Goal: Check status: Check status

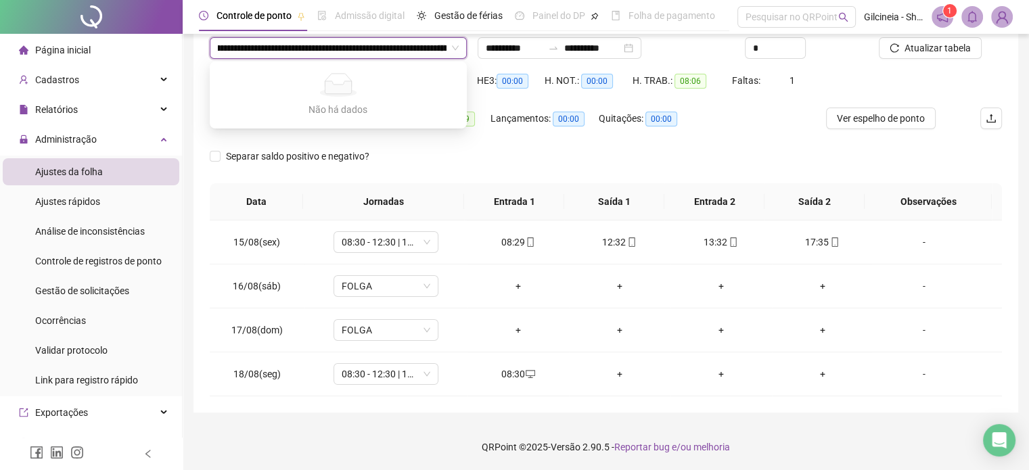
scroll to position [0, 69]
click at [349, 53] on input "search" at bounding box center [332, 48] width 229 height 20
click at [844, 67] on div "Registros *" at bounding box center [807, 43] width 134 height 53
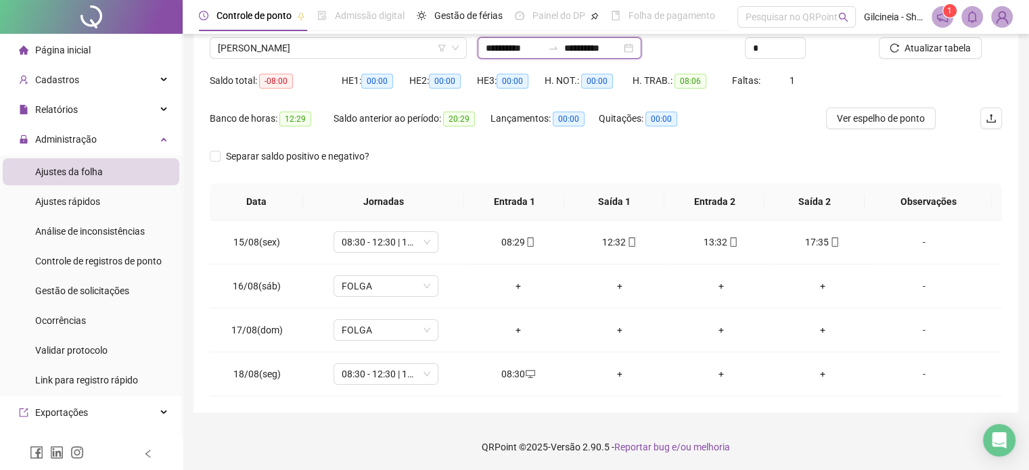
click at [543, 48] on input "**********" at bounding box center [514, 48] width 57 height 15
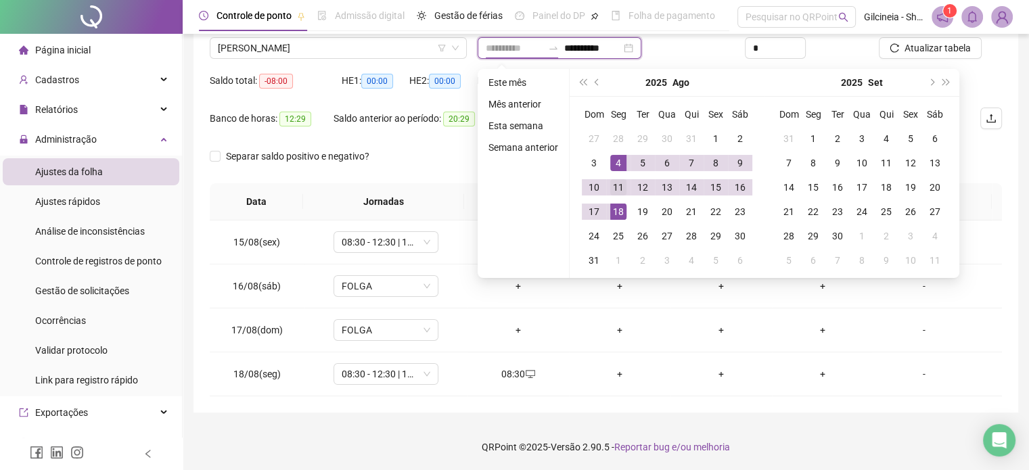
type input "**********"
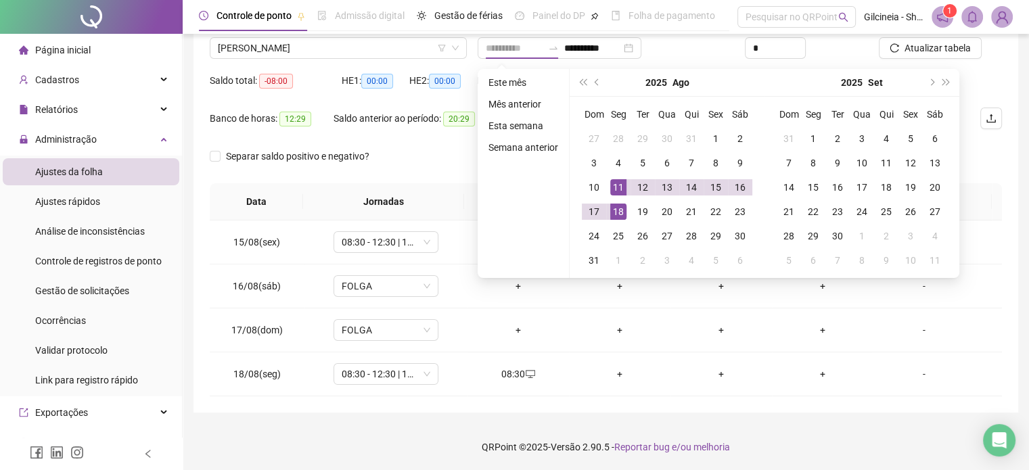
click at [620, 186] on div "11" at bounding box center [618, 187] width 16 height 16
type input "**********"
click at [714, 189] on div "15" at bounding box center [716, 187] width 16 height 16
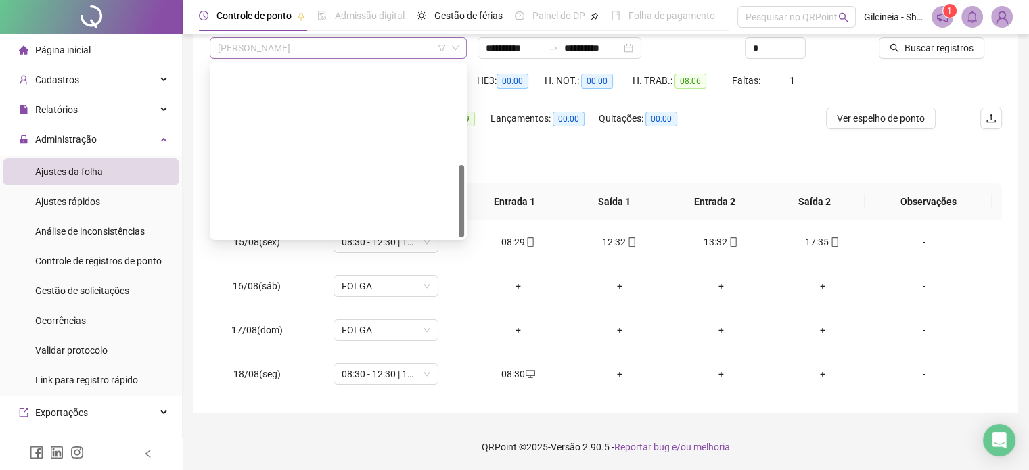
click at [367, 44] on span "[PERSON_NAME]" at bounding box center [338, 48] width 241 height 20
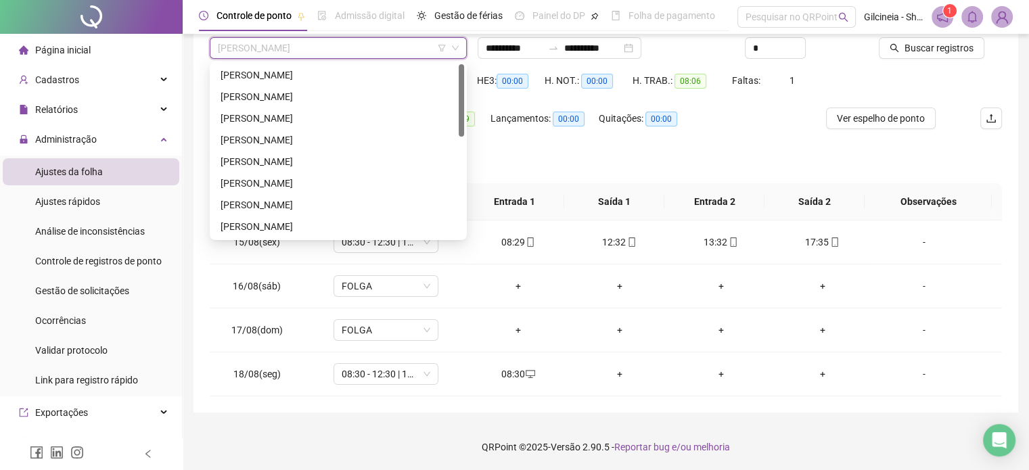
drag, startPoint x: 463, startPoint y: 198, endPoint x: 466, endPoint y: 91, distance: 107.0
click at [466, 91] on body "**********" at bounding box center [514, 127] width 1029 height 470
click at [335, 139] on div "[PERSON_NAME]" at bounding box center [339, 140] width 236 height 15
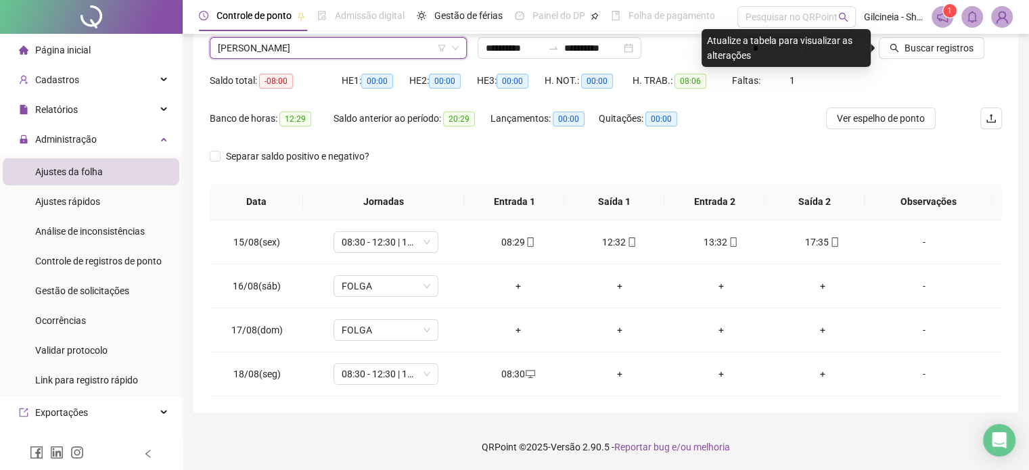
click at [388, 55] on span "[PERSON_NAME]" at bounding box center [338, 48] width 241 height 20
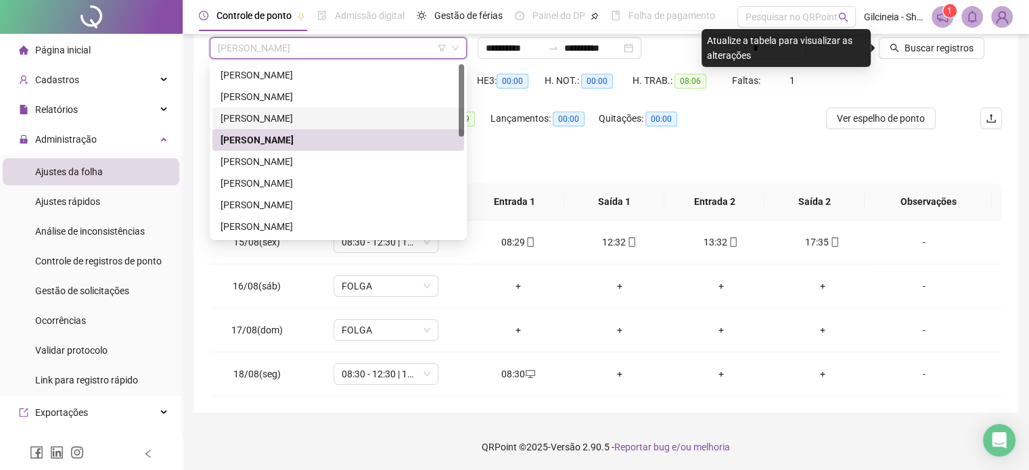
click at [332, 116] on div "[PERSON_NAME]" at bounding box center [339, 118] width 236 height 15
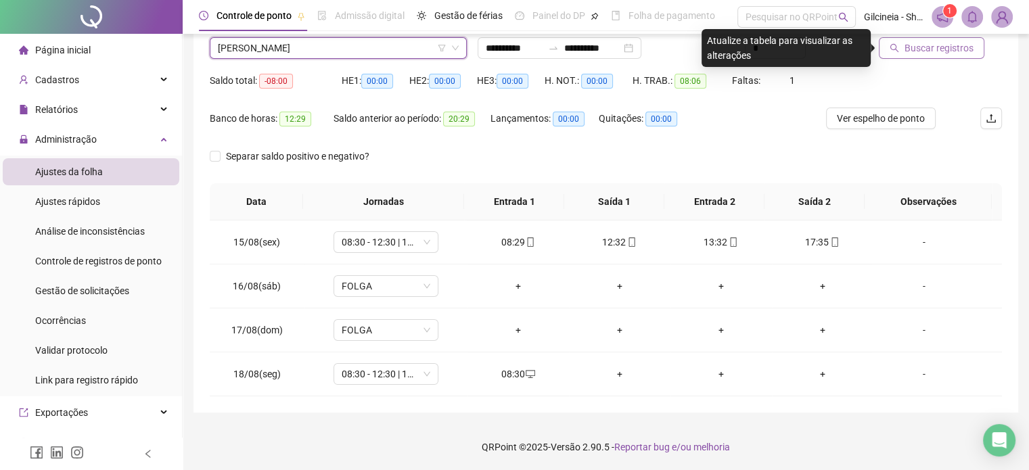
click at [952, 50] on span "Buscar registros" at bounding box center [939, 48] width 69 height 15
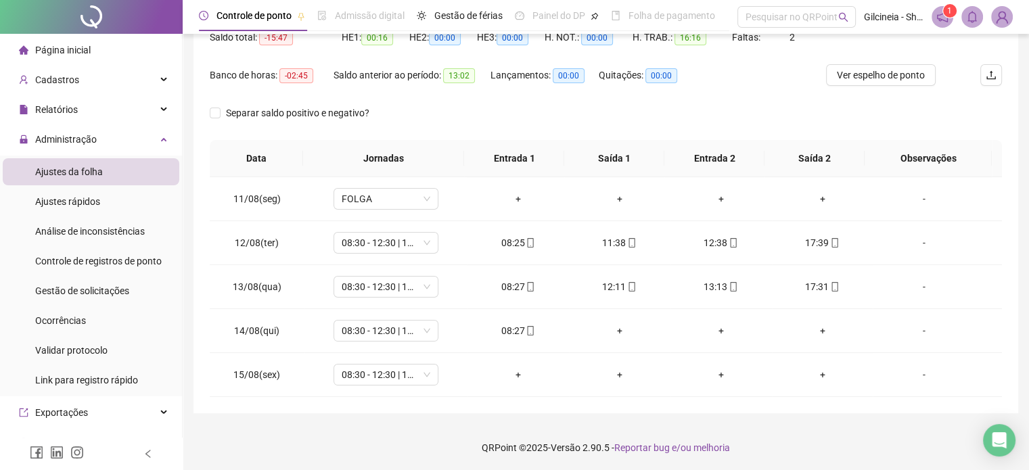
scroll to position [152, 0]
click at [760, 129] on div "Separar saldo positivo e negativo?" at bounding box center [606, 121] width 793 height 38
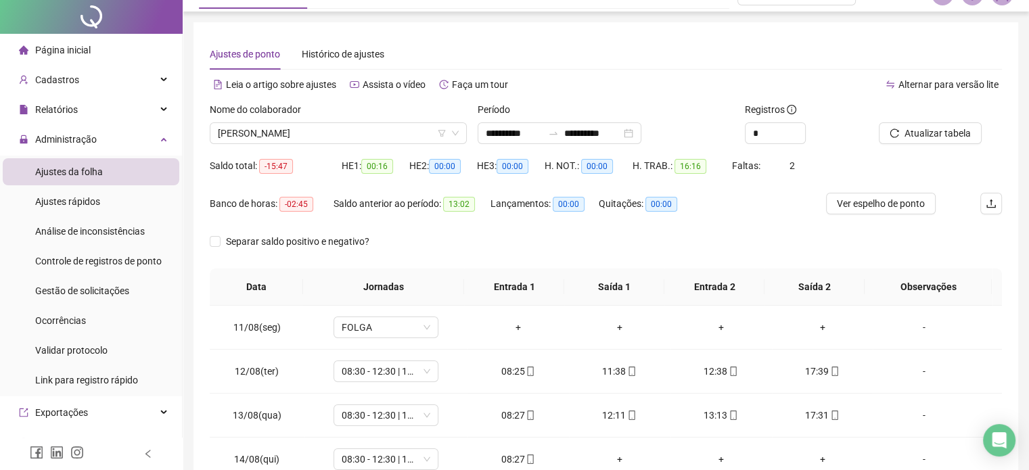
scroll to position [0, 0]
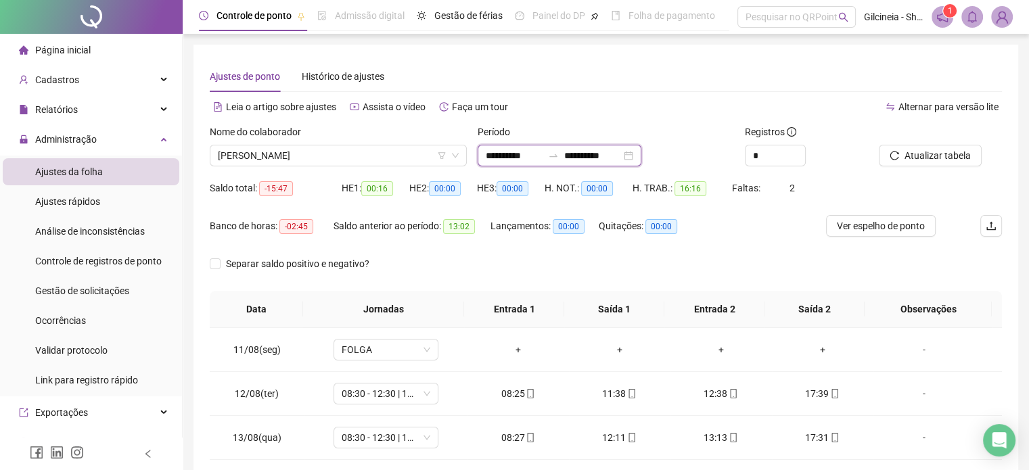
click at [539, 155] on input "**********" at bounding box center [514, 155] width 57 height 15
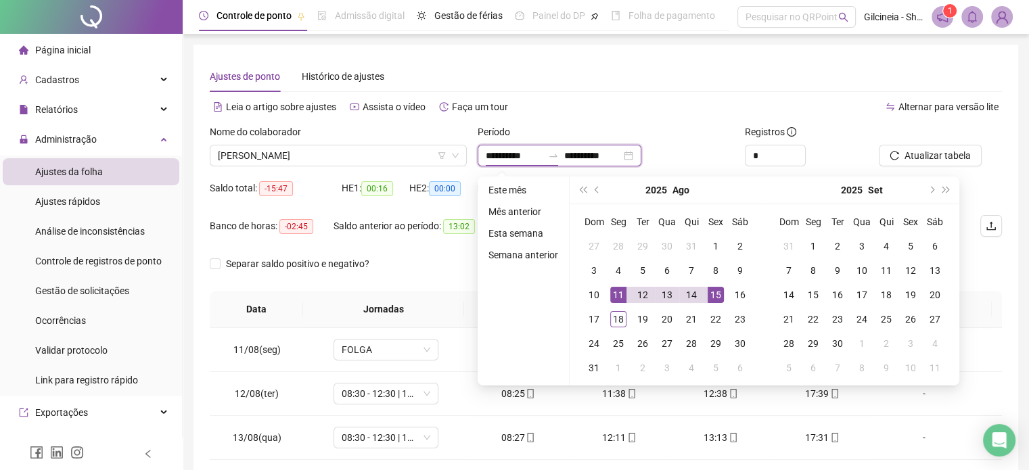
type input "**********"
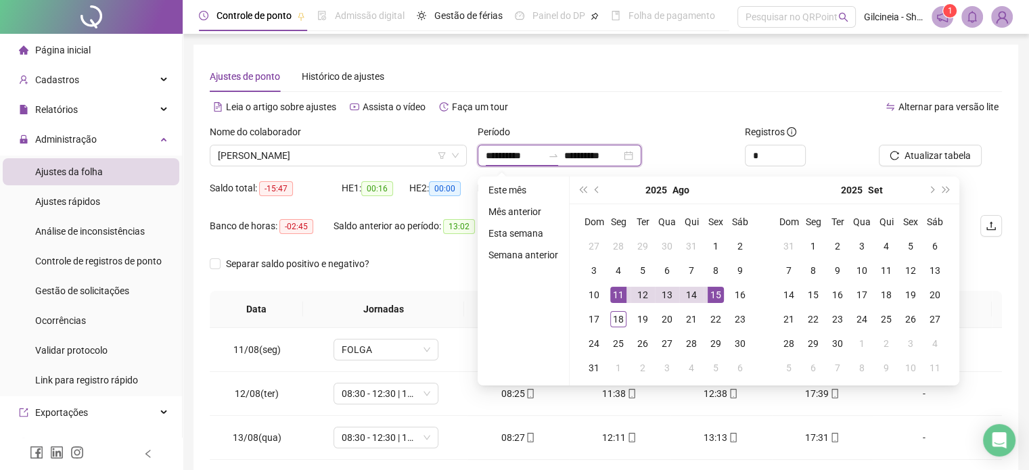
type input "**********"
click at [720, 270] on div "8" at bounding box center [716, 271] width 16 height 16
type input "**********"
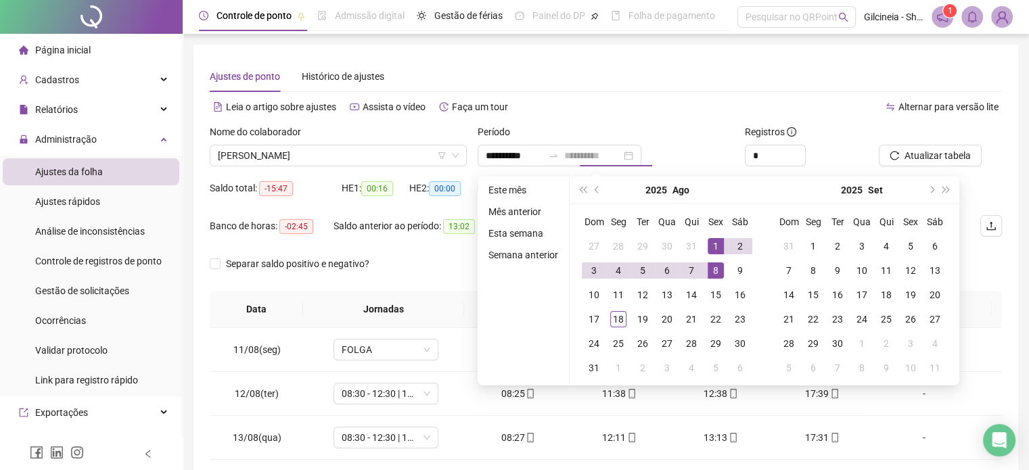
click at [715, 248] on div "1" at bounding box center [716, 246] width 16 height 16
type input "**********"
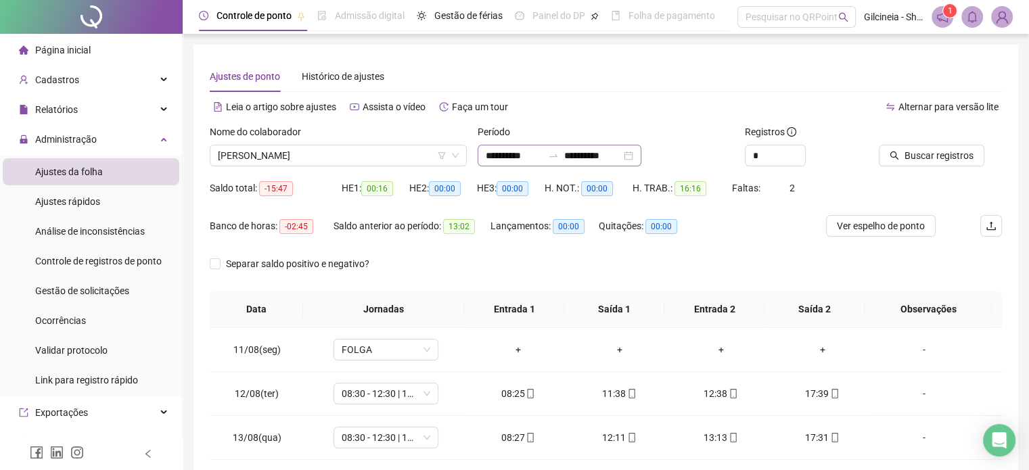
click at [559, 153] on icon "swap-right" at bounding box center [553, 155] width 11 height 11
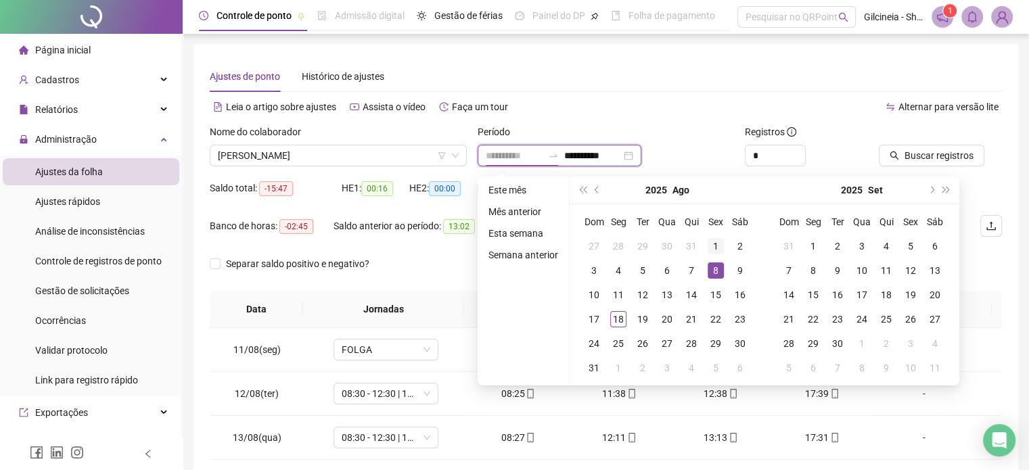
type input "**********"
click at [713, 242] on div "1" at bounding box center [716, 246] width 16 height 16
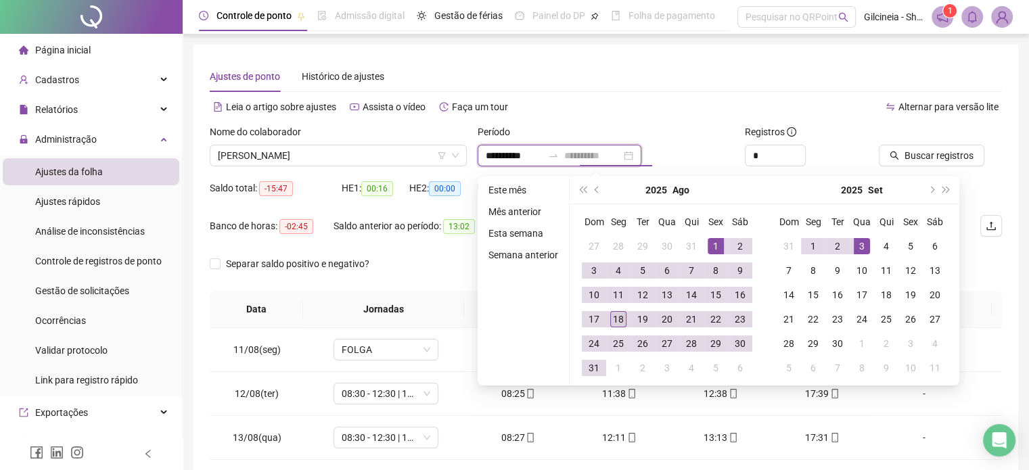
type input "**********"
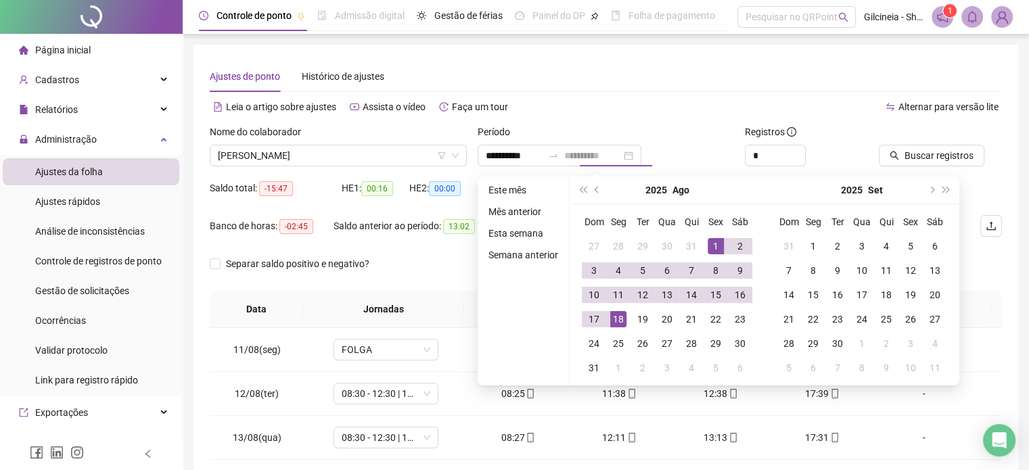
click at [619, 319] on div "18" at bounding box center [618, 319] width 16 height 16
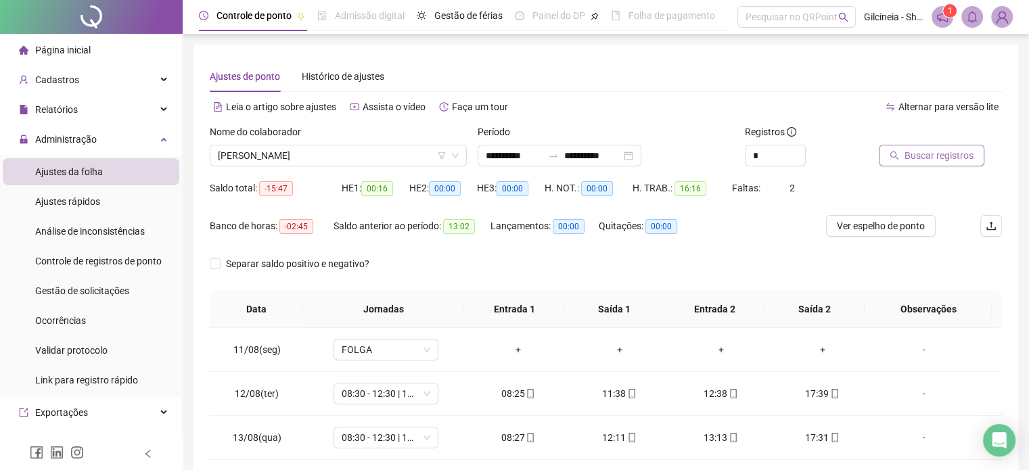
click at [926, 148] on button "Buscar registros" at bounding box center [932, 156] width 106 height 22
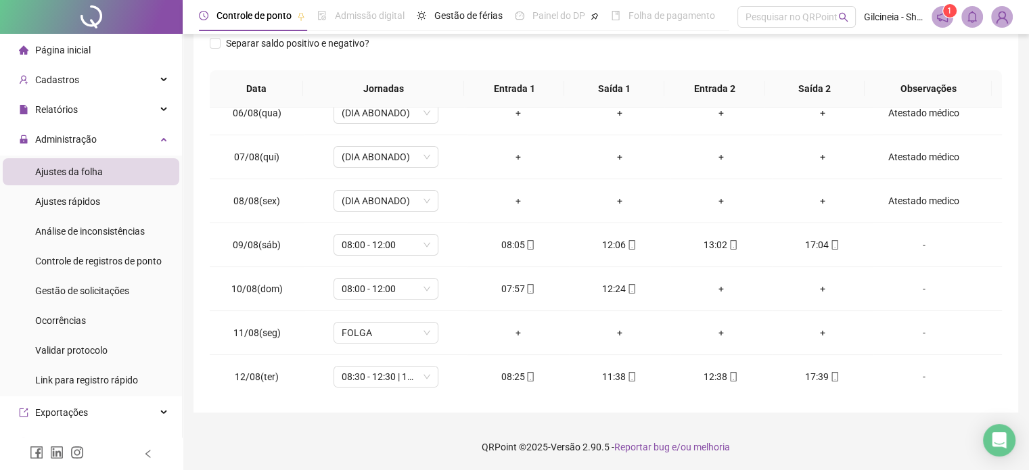
scroll to position [279, 0]
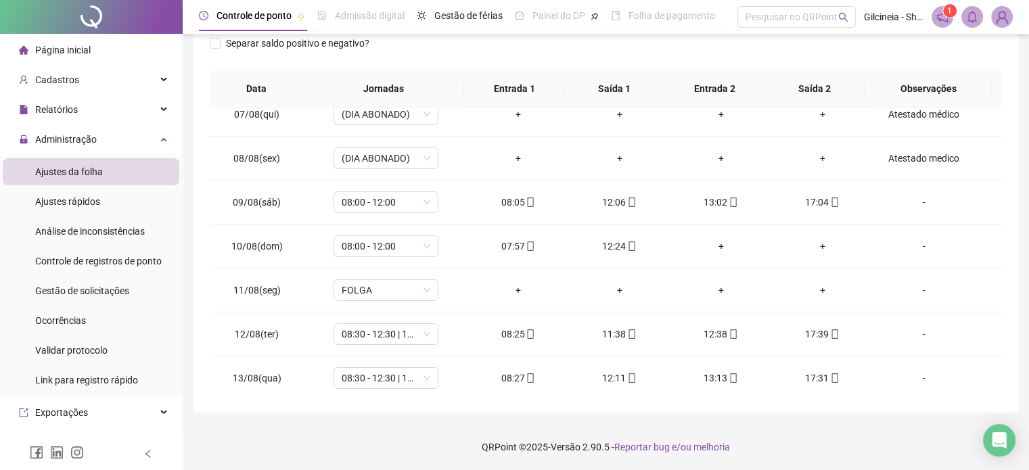
drag, startPoint x: 994, startPoint y: 180, endPoint x: 1006, endPoint y: 273, distance: 94.2
click at [1006, 273] on div "**********" at bounding box center [606, 118] width 825 height 589
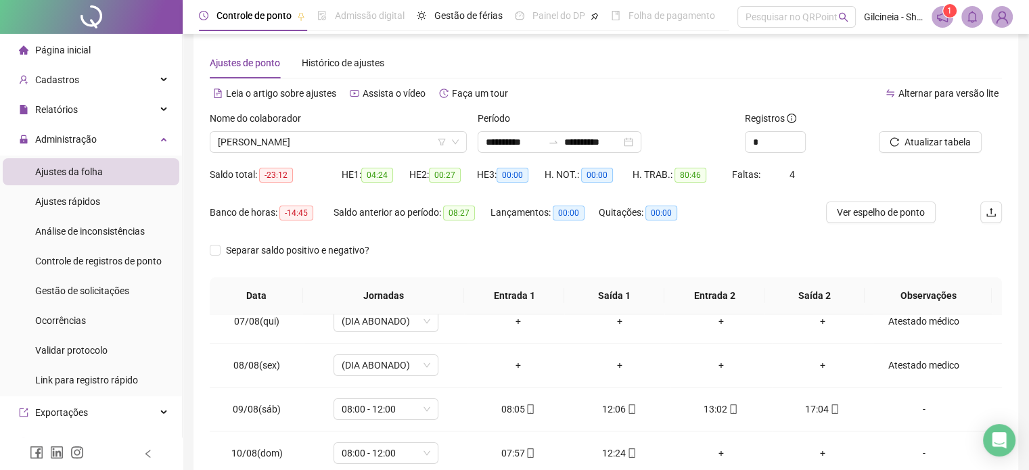
scroll to position [0, 0]
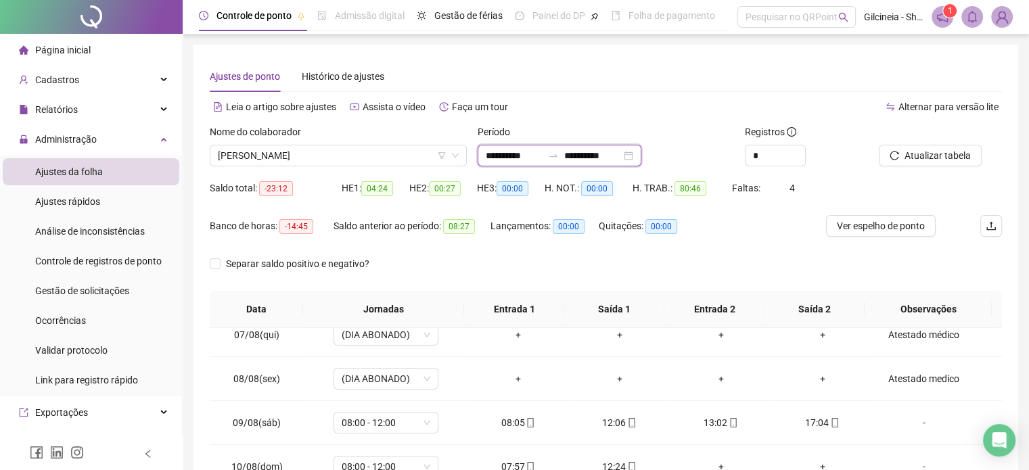
click at [543, 155] on input "**********" at bounding box center [514, 155] width 57 height 15
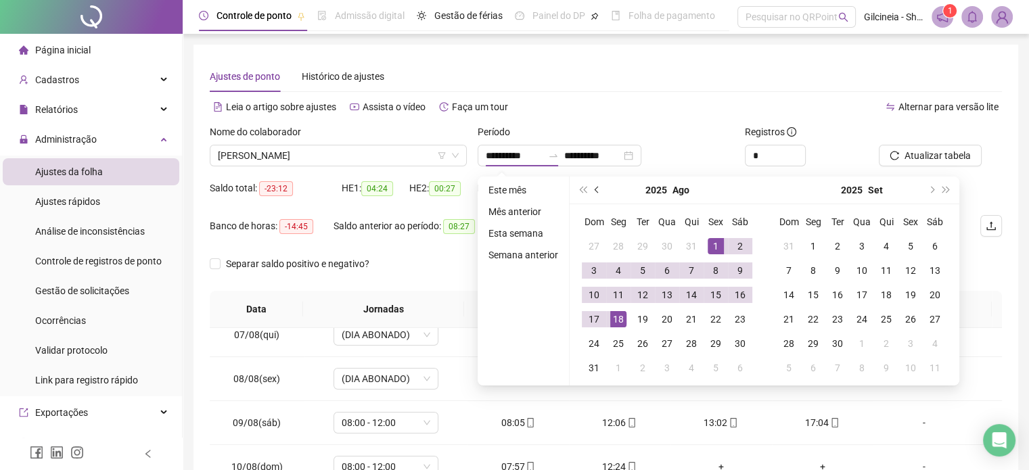
click at [598, 196] on button "prev-year" at bounding box center [597, 190] width 15 height 27
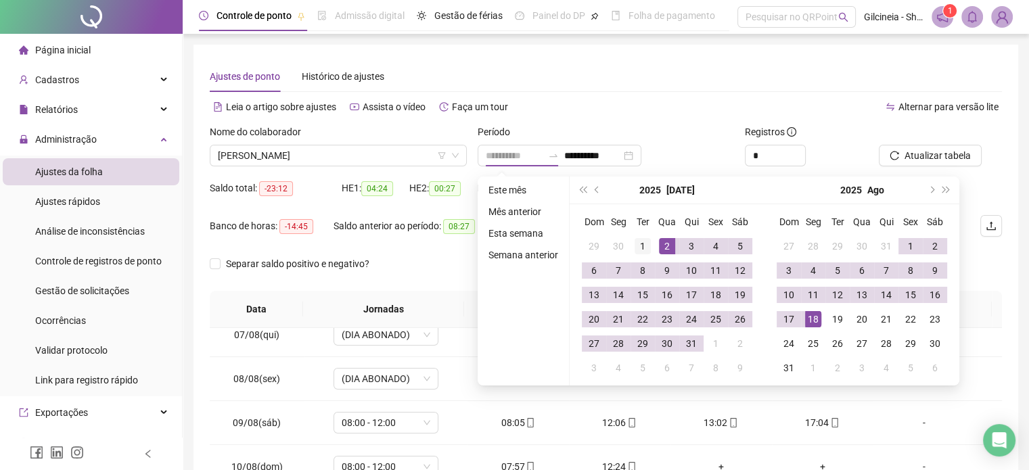
type input "**********"
click at [646, 251] on div "1" at bounding box center [643, 246] width 16 height 16
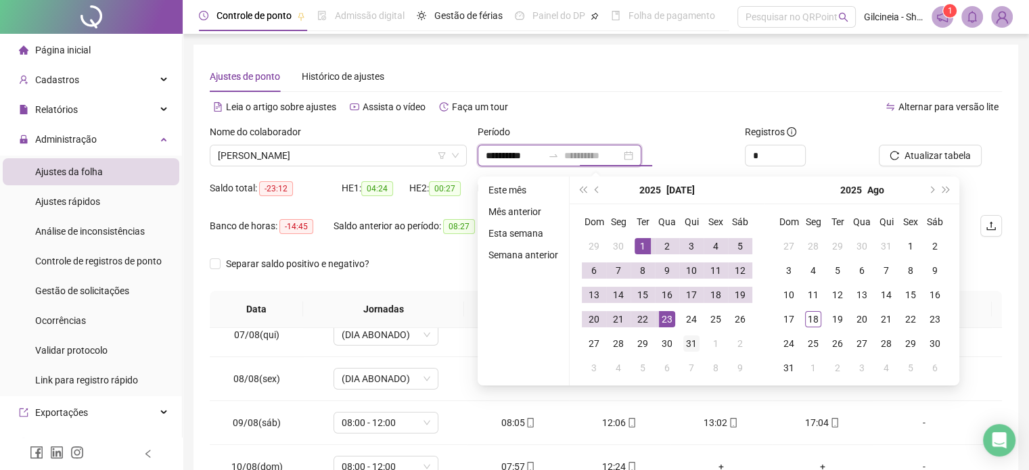
type input "**********"
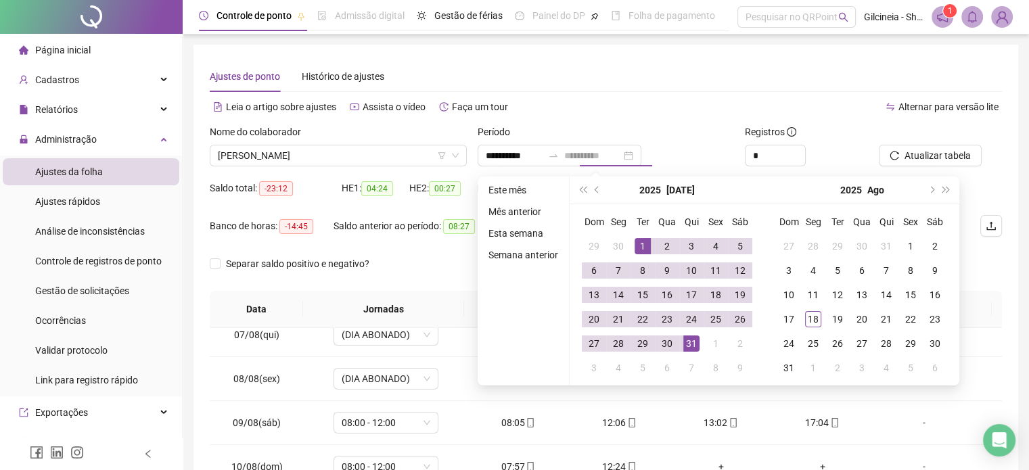
click at [692, 347] on div "31" at bounding box center [692, 344] width 16 height 16
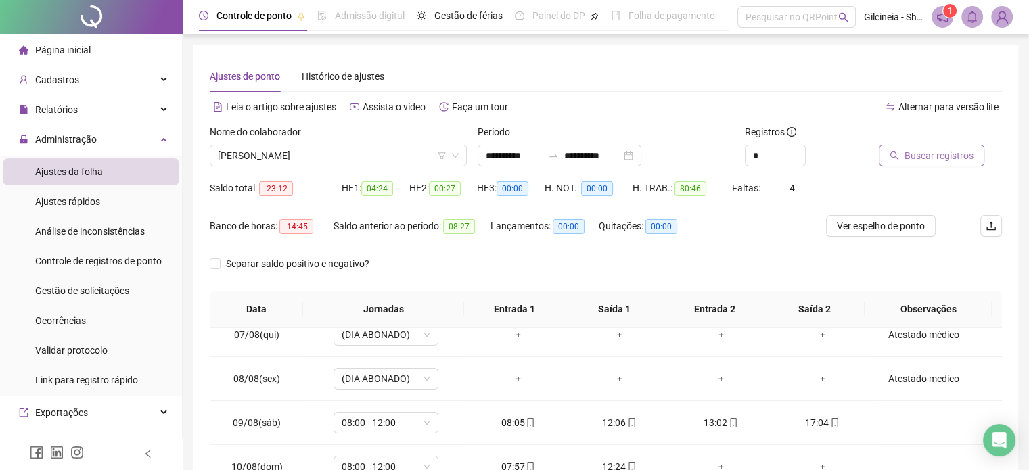
click at [956, 160] on span "Buscar registros" at bounding box center [939, 155] width 69 height 15
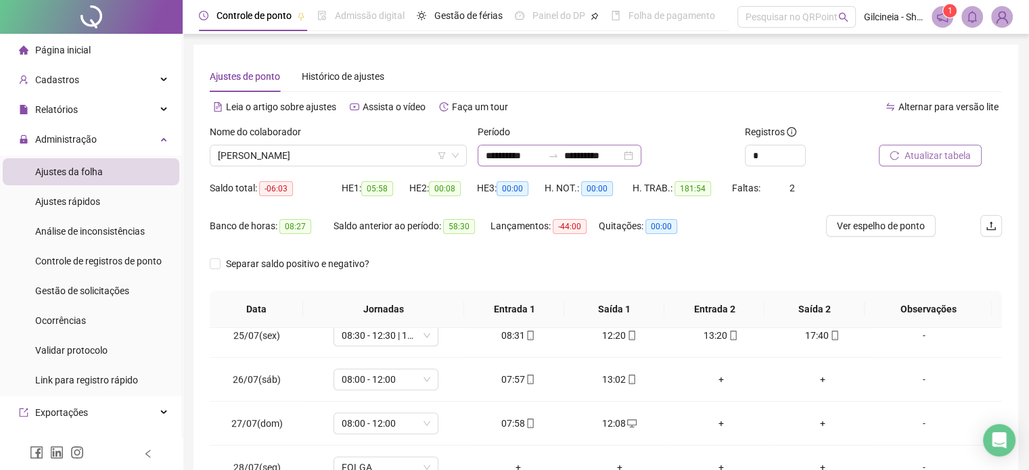
click at [559, 157] on icon "swap-right" at bounding box center [553, 155] width 11 height 11
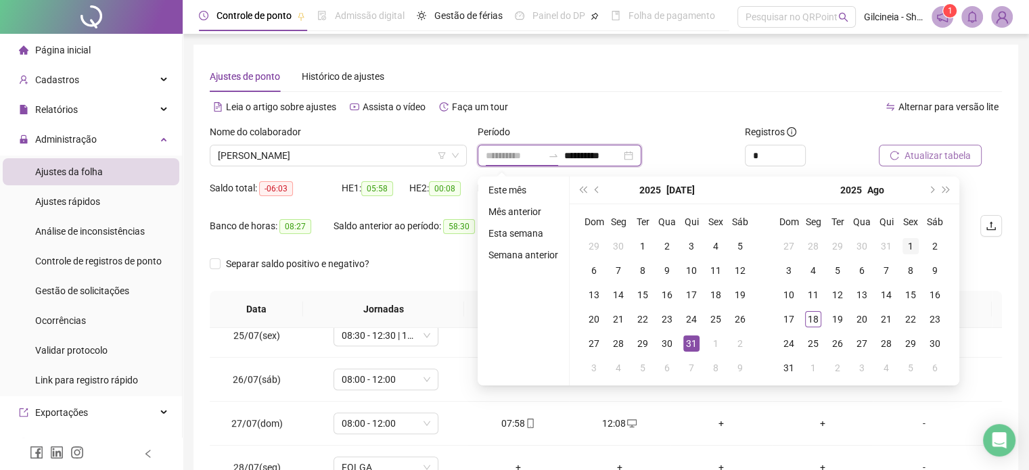
type input "**********"
click at [912, 248] on div "1" at bounding box center [911, 246] width 16 height 16
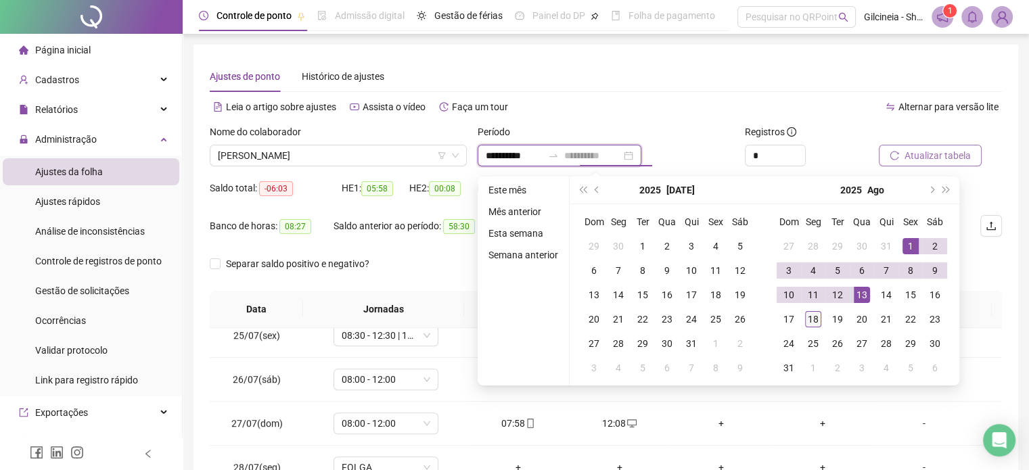
type input "**********"
click at [818, 321] on div "18" at bounding box center [813, 319] width 16 height 16
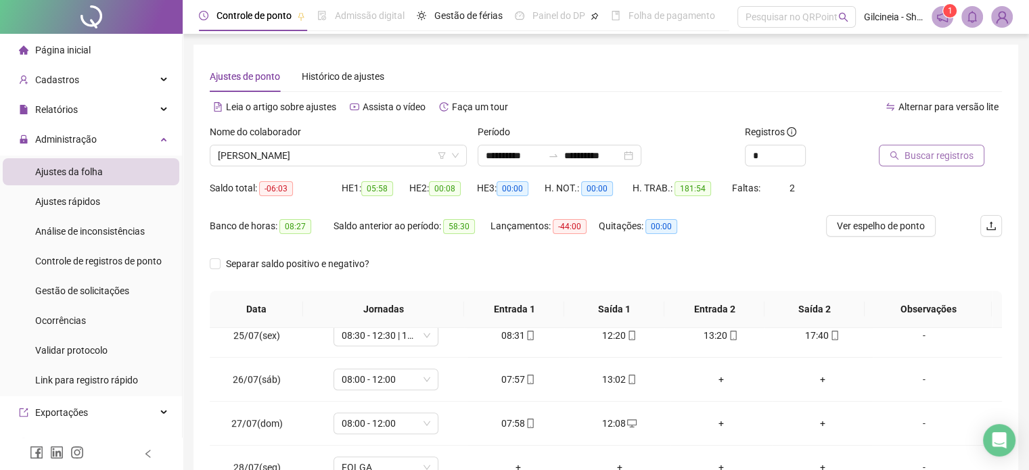
click at [966, 159] on span "Buscar registros" at bounding box center [939, 155] width 69 height 15
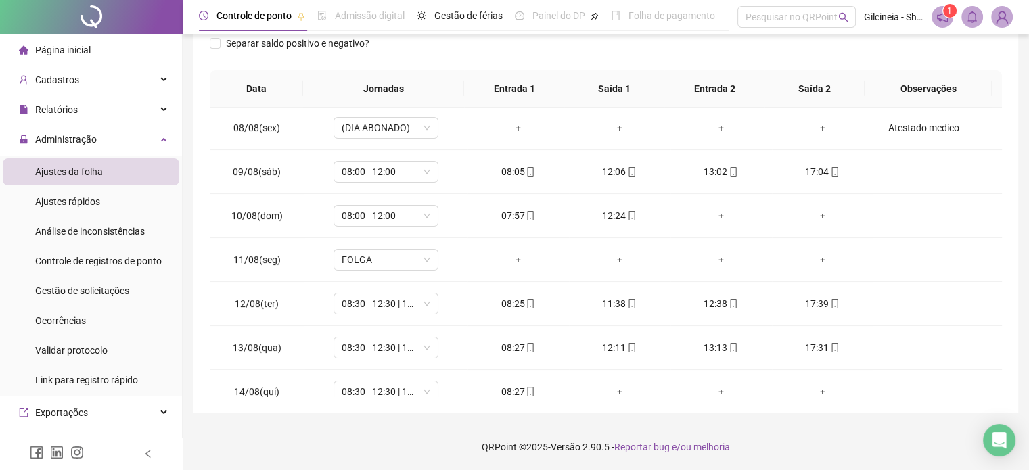
scroll to position [340, 0]
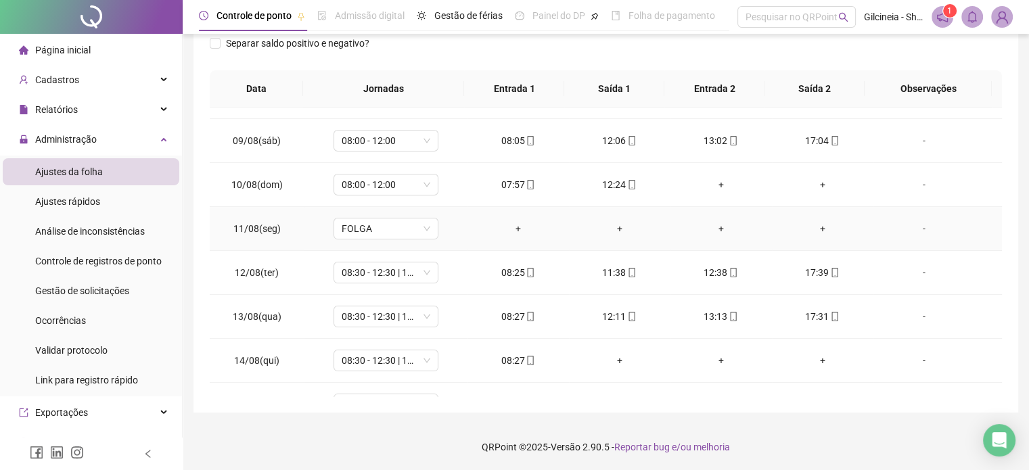
click at [910, 233] on div "-" at bounding box center [924, 228] width 80 height 15
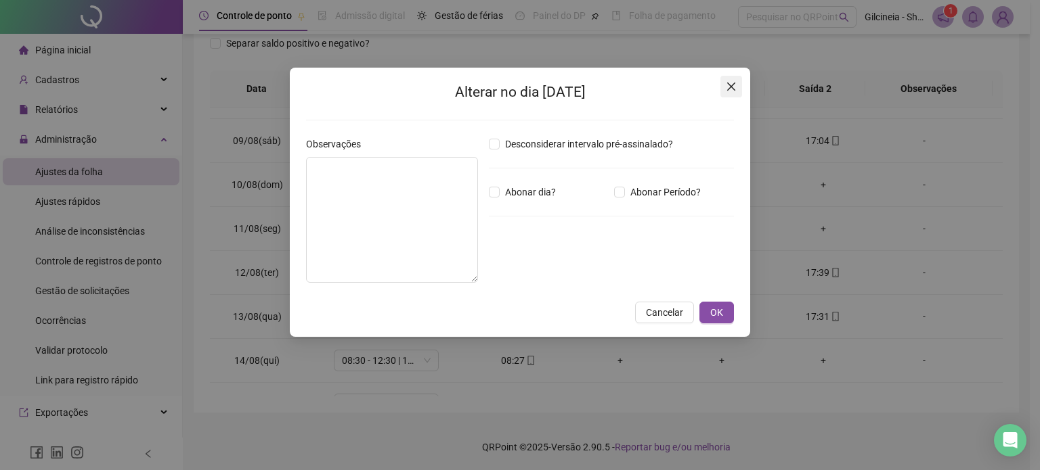
click at [730, 88] on icon "close" at bounding box center [731, 86] width 11 height 11
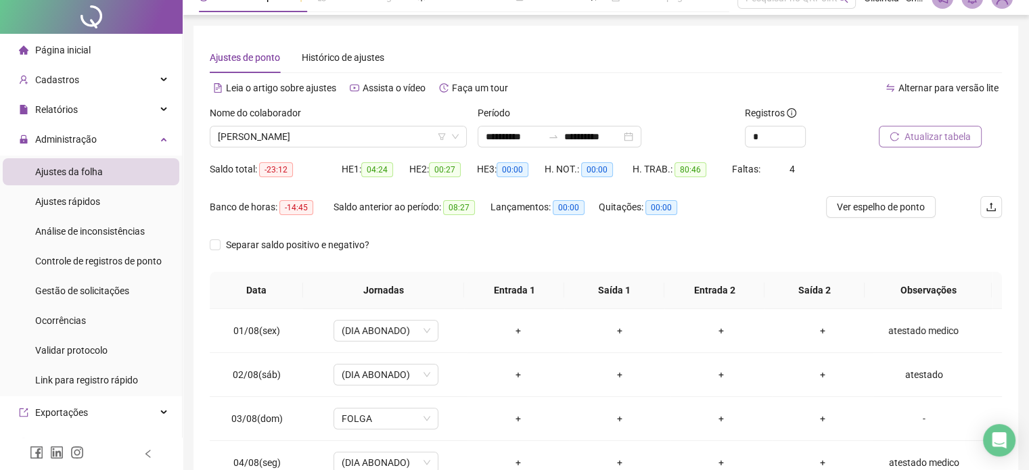
scroll to position [0, 0]
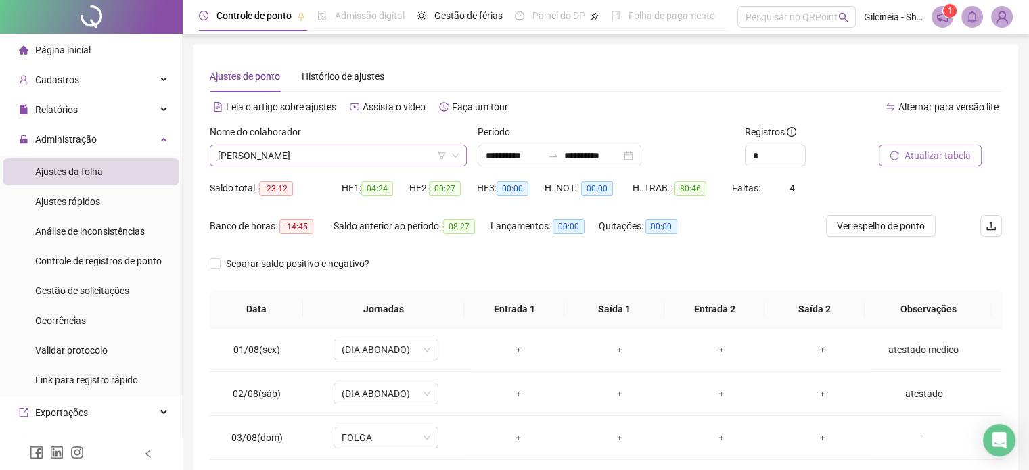
click at [359, 154] on span "[PERSON_NAME]" at bounding box center [338, 156] width 241 height 20
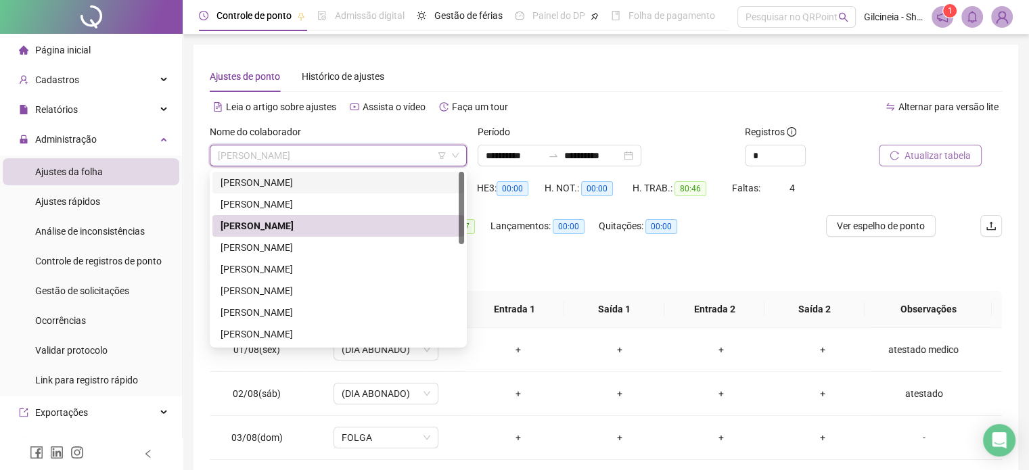
click at [333, 189] on div "[PERSON_NAME]" at bounding box center [339, 182] width 236 height 15
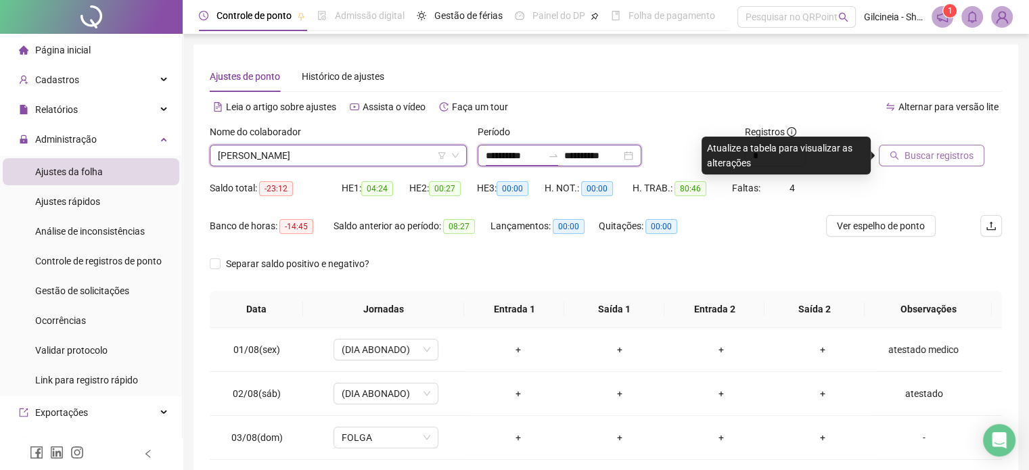
click at [543, 159] on input "**********" at bounding box center [514, 155] width 57 height 15
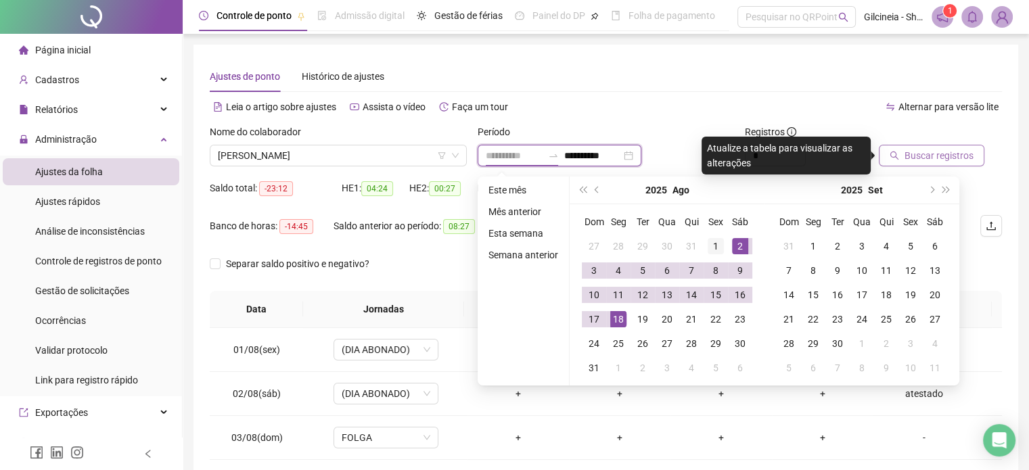
type input "**********"
click at [716, 244] on div "1" at bounding box center [716, 246] width 16 height 16
type input "**********"
click at [623, 321] on div "18" at bounding box center [618, 319] width 16 height 16
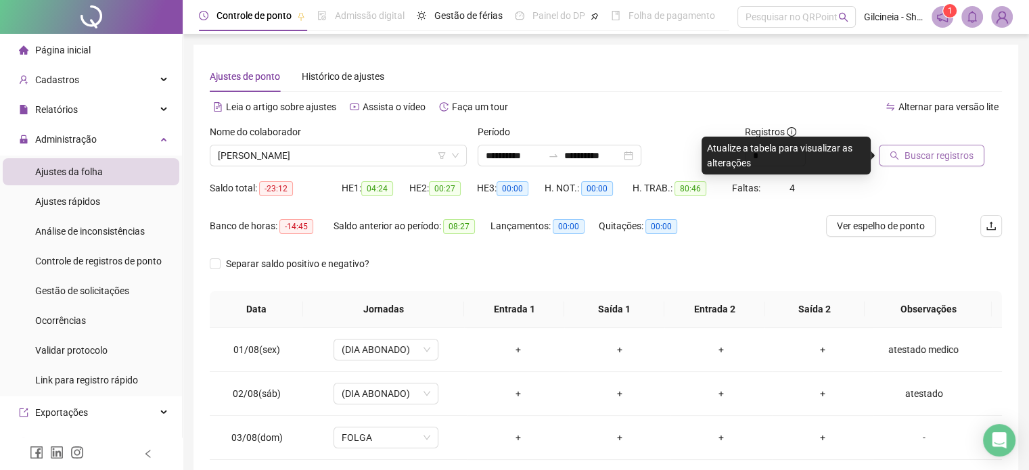
click at [964, 164] on button "Buscar registros" at bounding box center [932, 156] width 106 height 22
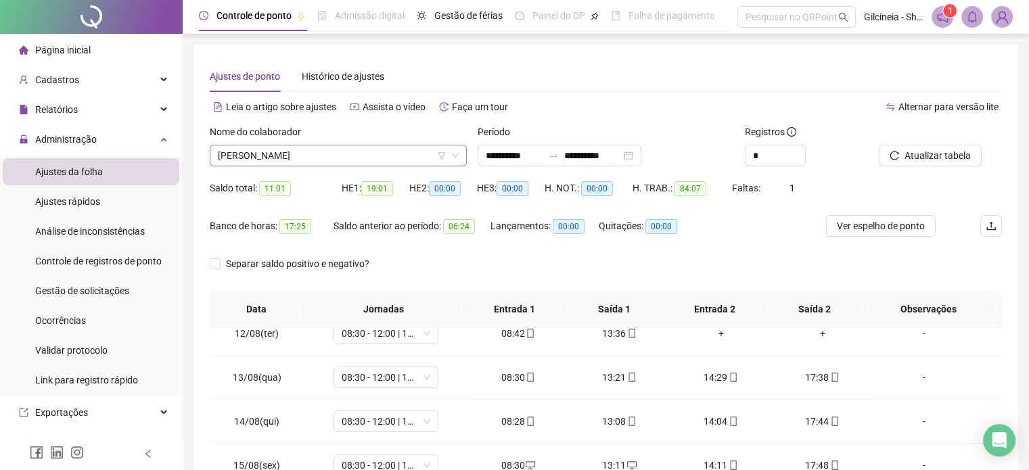
click at [406, 159] on span "[PERSON_NAME]" at bounding box center [338, 156] width 241 height 20
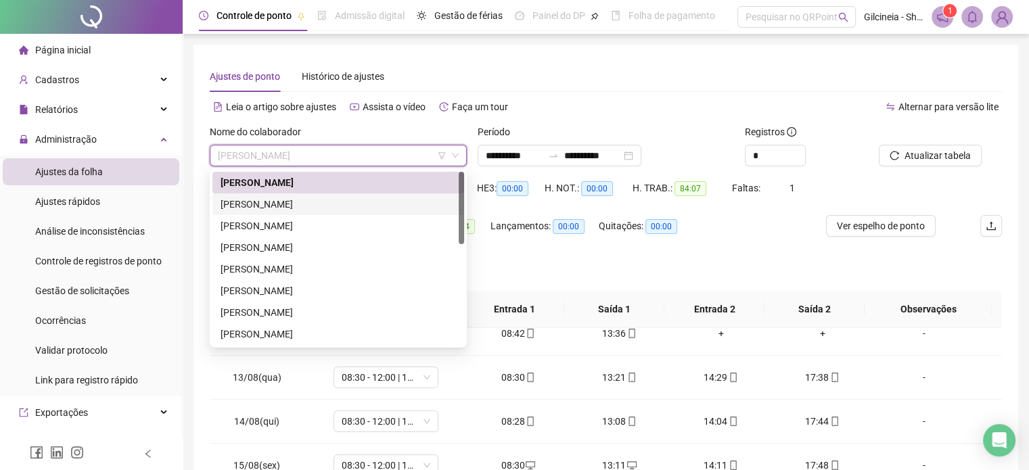
click at [367, 202] on div "[PERSON_NAME]" at bounding box center [339, 204] width 236 height 15
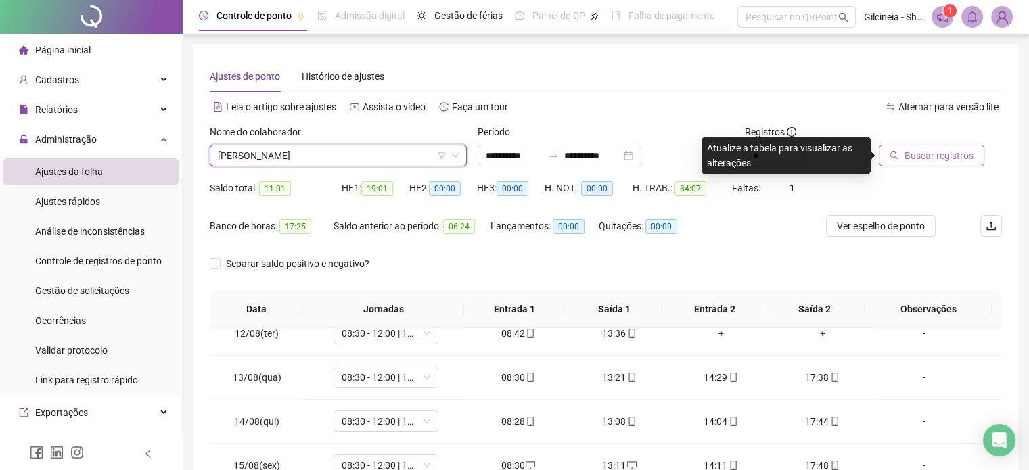
click at [910, 154] on span "Buscar registros" at bounding box center [939, 155] width 69 height 15
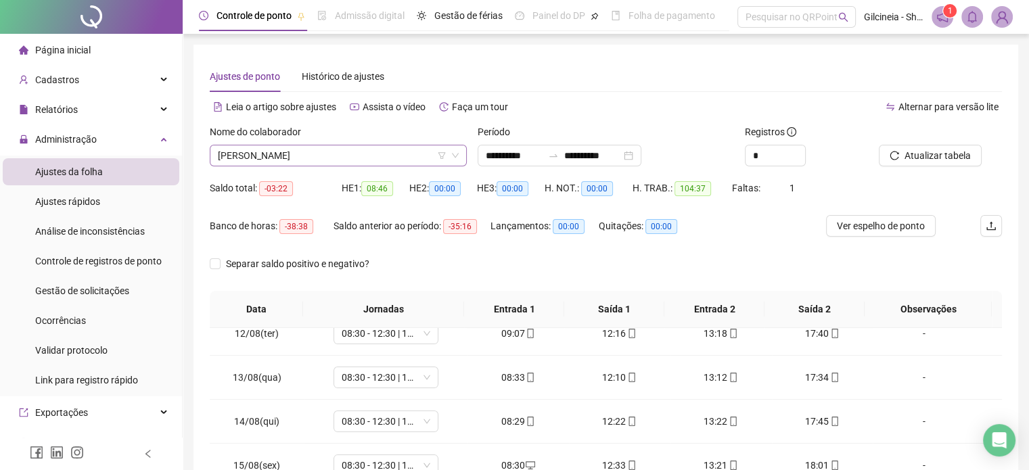
click at [397, 153] on span "[PERSON_NAME]" at bounding box center [338, 156] width 241 height 20
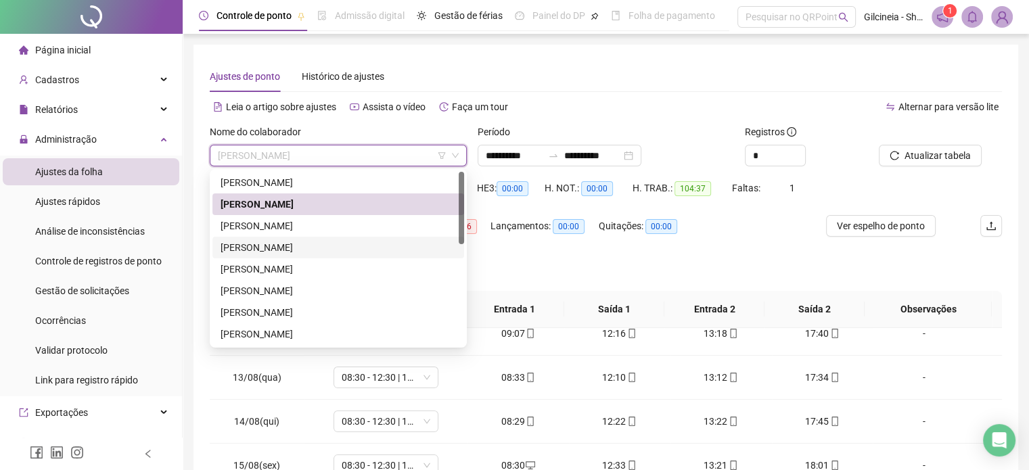
click at [349, 248] on div "[PERSON_NAME]" at bounding box center [339, 247] width 236 height 15
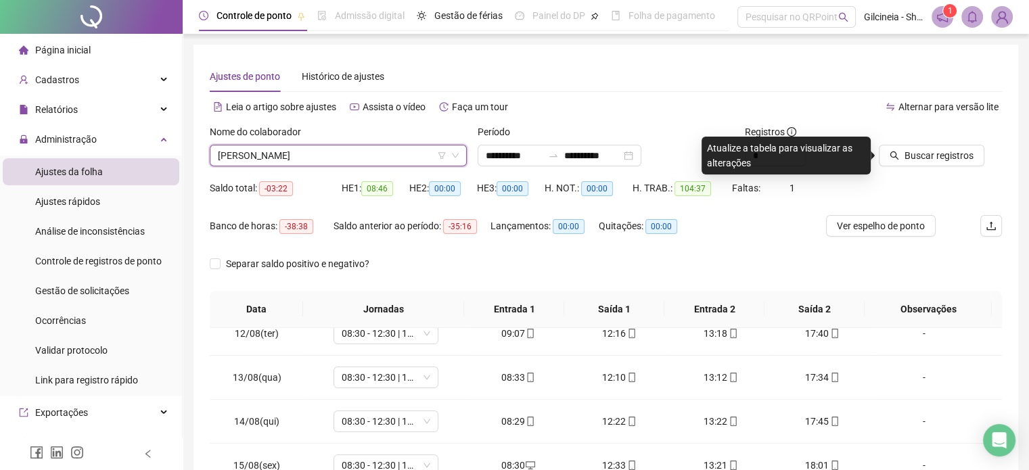
click at [379, 154] on span "[PERSON_NAME]" at bounding box center [338, 156] width 241 height 20
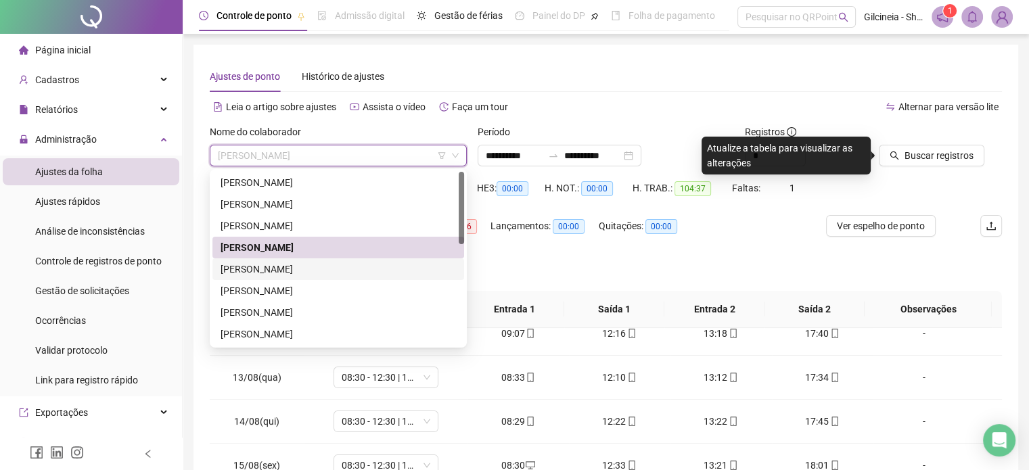
click at [334, 277] on div "[PERSON_NAME]" at bounding box center [339, 270] width 252 height 22
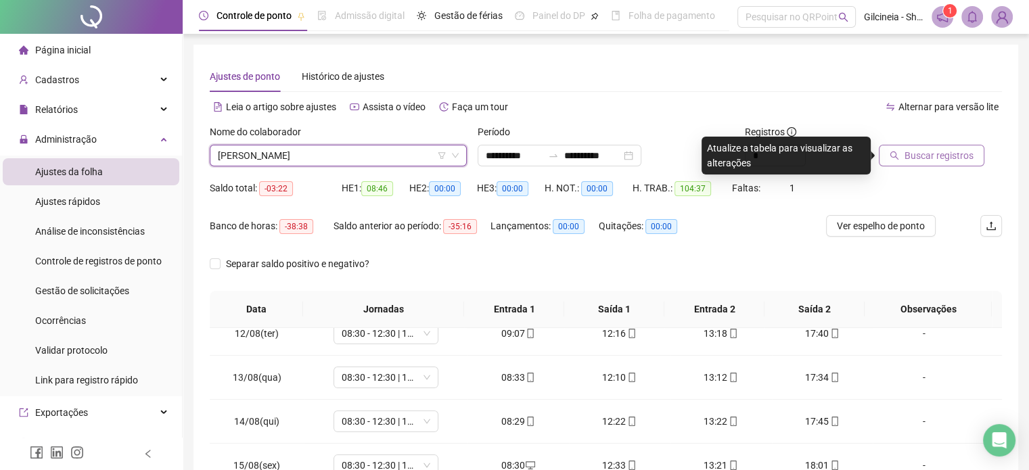
click at [931, 160] on span "Buscar registros" at bounding box center [939, 155] width 69 height 15
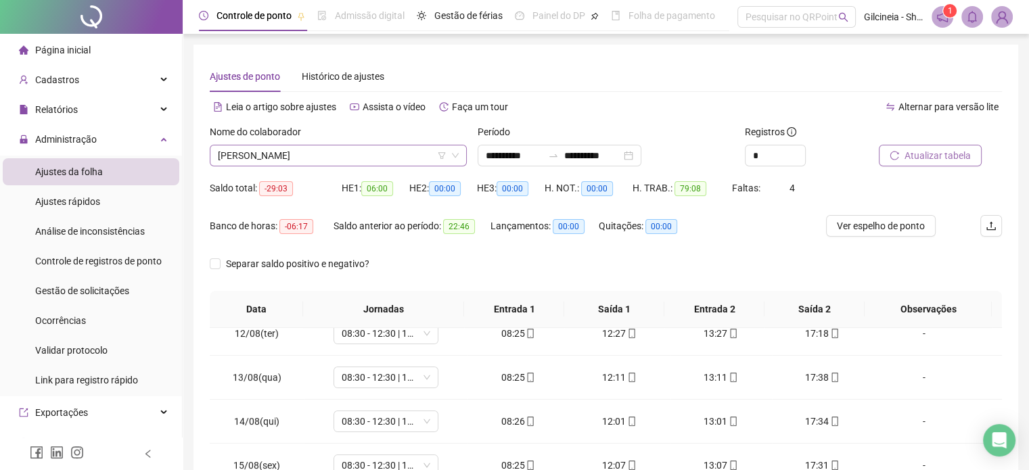
click at [332, 154] on span "[PERSON_NAME]" at bounding box center [338, 156] width 241 height 20
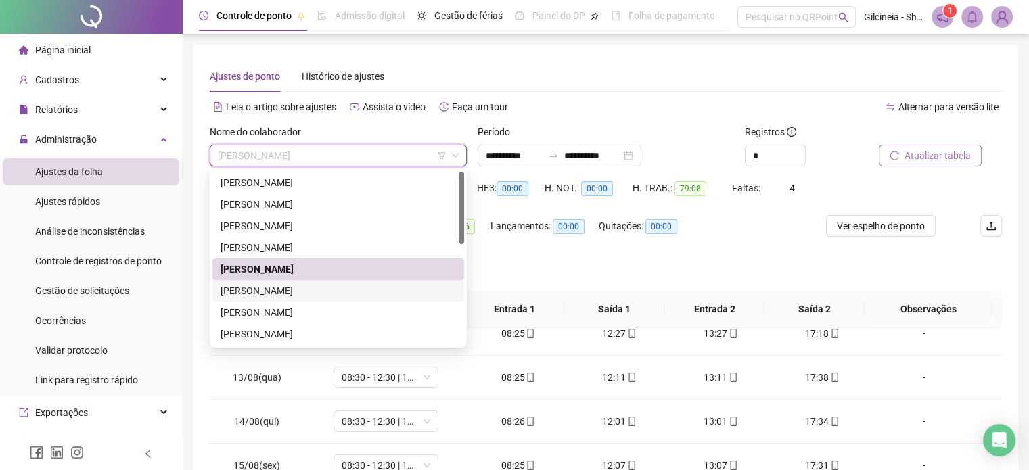
click at [292, 290] on div "[PERSON_NAME]" at bounding box center [339, 291] width 236 height 15
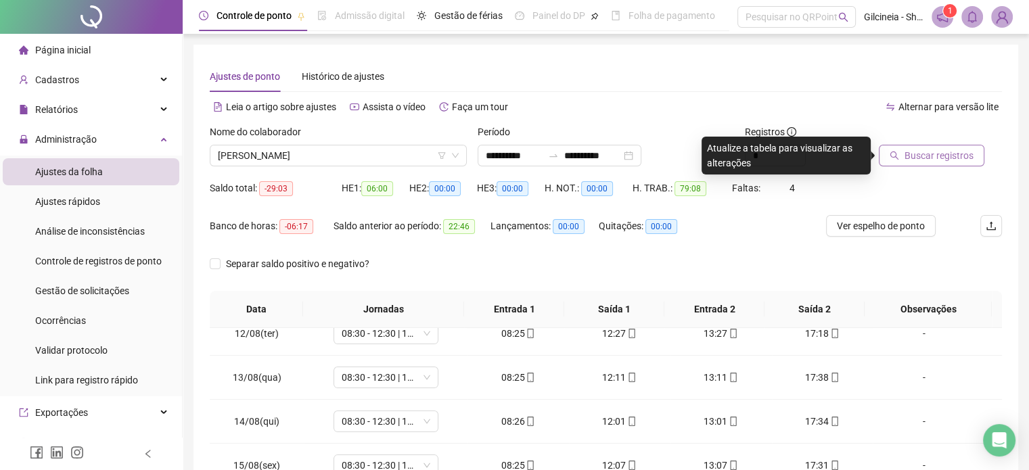
click at [927, 157] on span "Buscar registros" at bounding box center [939, 155] width 69 height 15
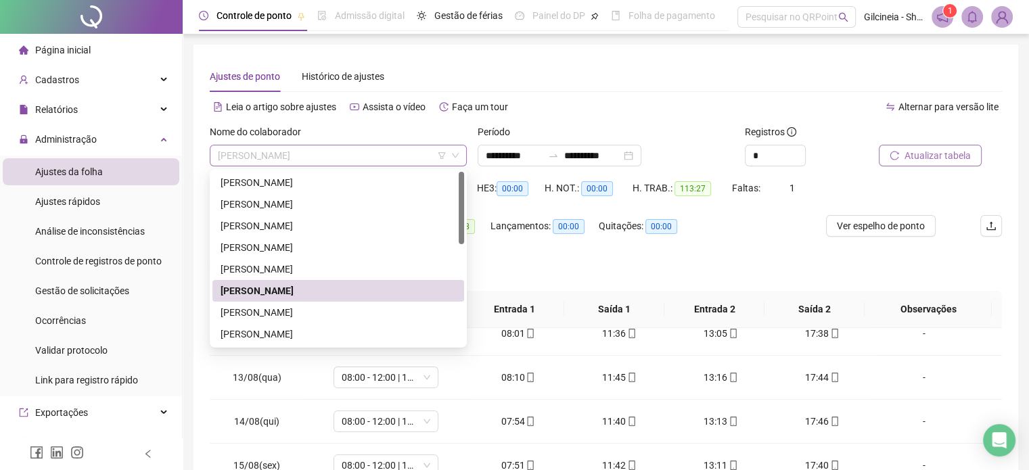
click at [382, 154] on span "[PERSON_NAME]" at bounding box center [338, 156] width 241 height 20
click at [365, 317] on div "[PERSON_NAME]" at bounding box center [339, 312] width 236 height 15
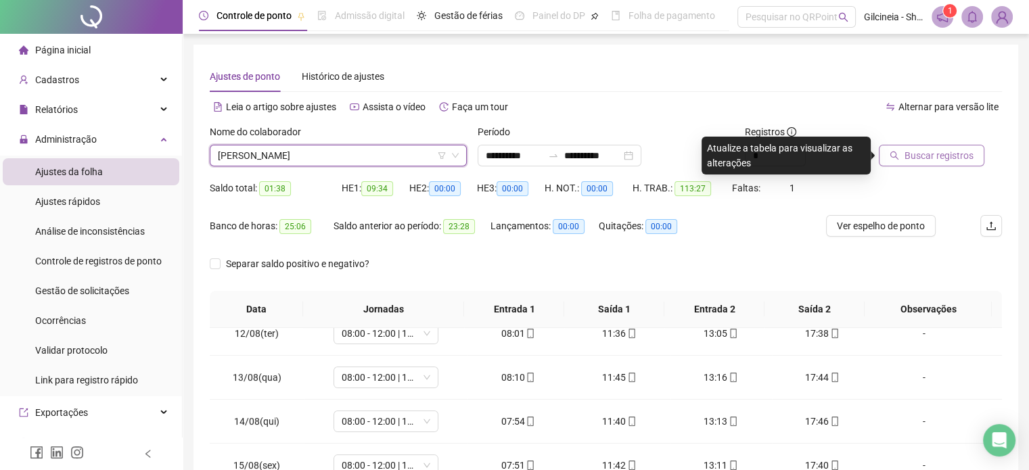
click at [966, 160] on span "Buscar registros" at bounding box center [939, 155] width 69 height 15
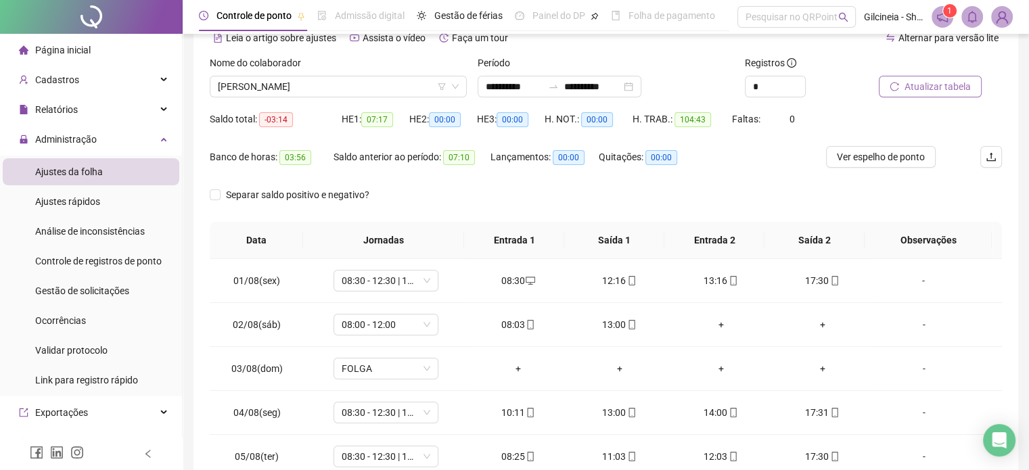
scroll to position [31, 0]
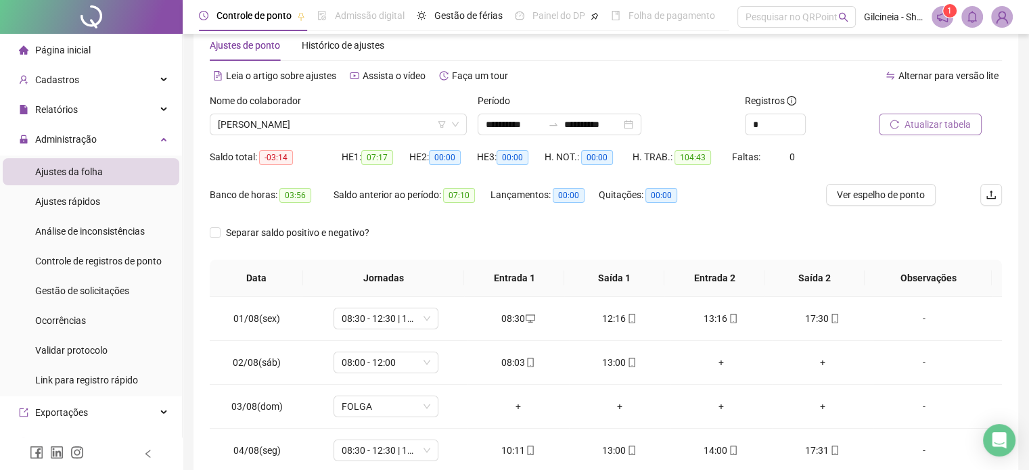
click at [399, 110] on div "Nome do colaborador" at bounding box center [338, 103] width 257 height 20
click at [390, 135] on div "Nome do colaborador [PERSON_NAME]" at bounding box center [338, 119] width 268 height 53
click at [400, 111] on div "Nome do colaborador" at bounding box center [338, 103] width 257 height 20
click at [400, 123] on span "[PERSON_NAME]" at bounding box center [338, 124] width 241 height 20
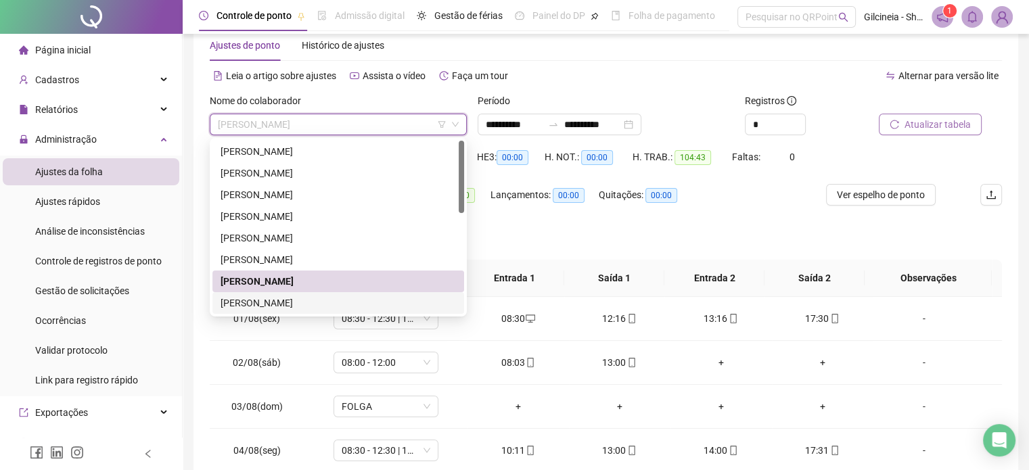
click at [300, 302] on div "[PERSON_NAME]" at bounding box center [339, 303] width 236 height 15
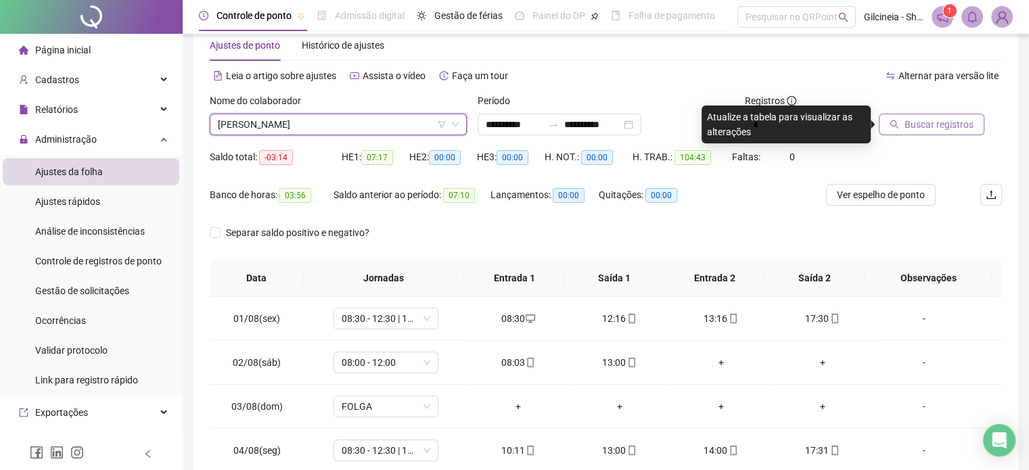
click at [937, 121] on span "Buscar registros" at bounding box center [939, 124] width 69 height 15
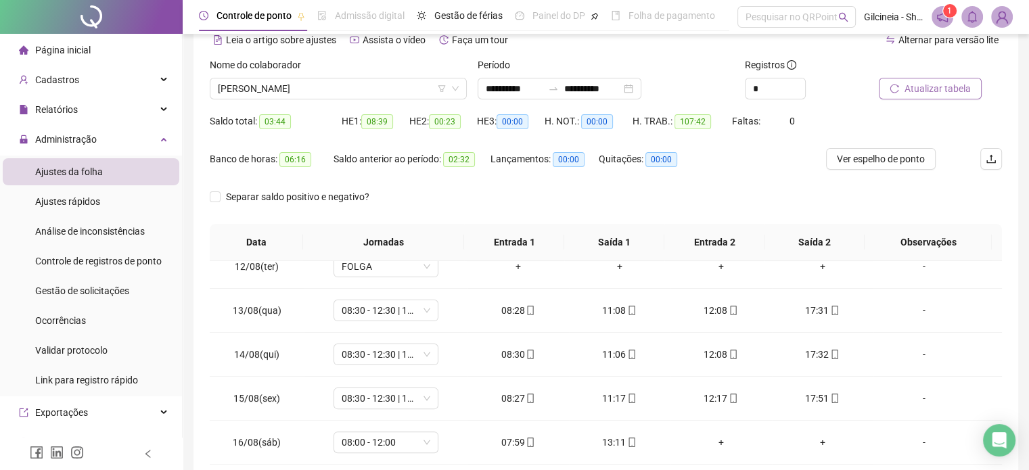
scroll to position [0, 0]
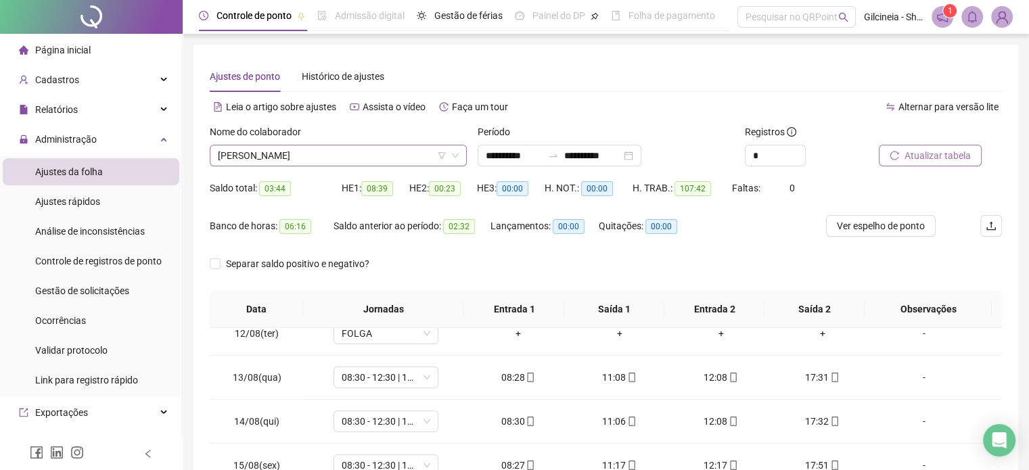
click at [352, 156] on span "[PERSON_NAME]" at bounding box center [338, 156] width 241 height 20
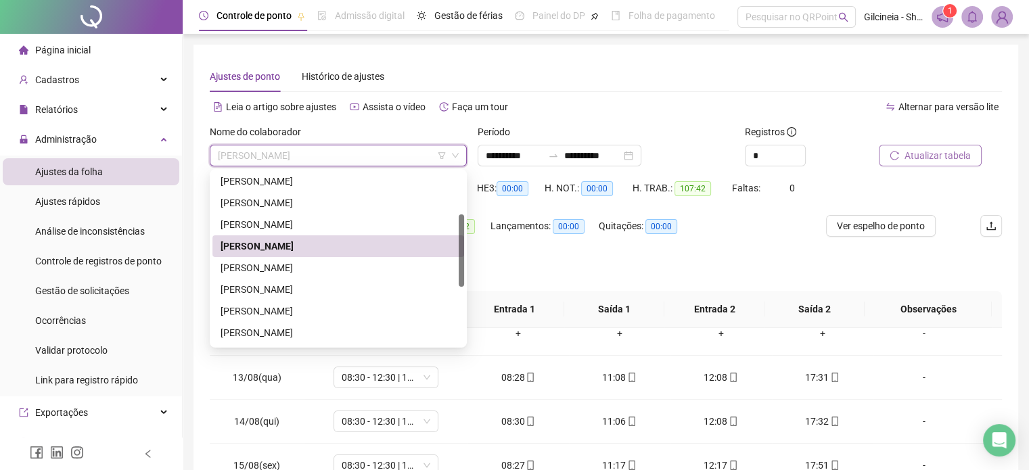
scroll to position [108, 0]
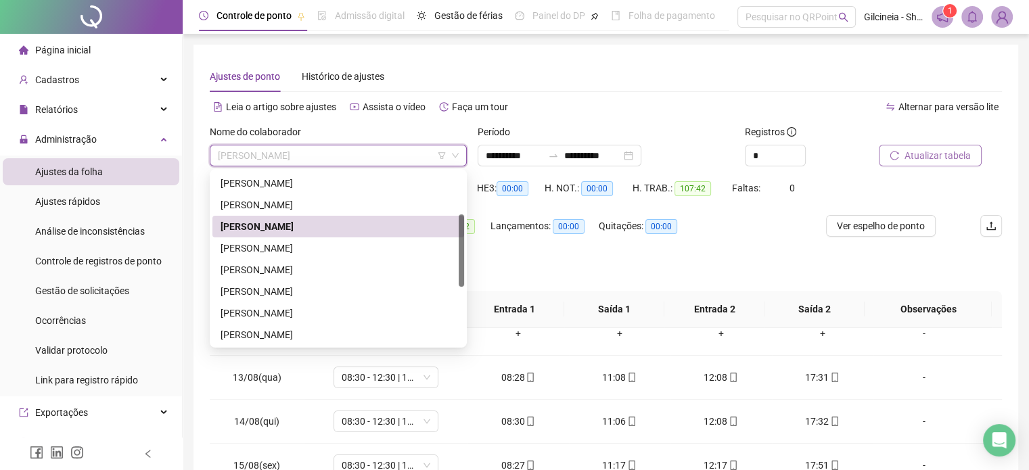
drag, startPoint x: 460, startPoint y: 210, endPoint x: 403, endPoint y: 262, distance: 76.7
click at [450, 256] on div "[PERSON_NAME] [PERSON_NAME] [PERSON_NAME]" at bounding box center [339, 258] width 252 height 173
click at [342, 250] on div "[PERSON_NAME]" at bounding box center [339, 248] width 236 height 15
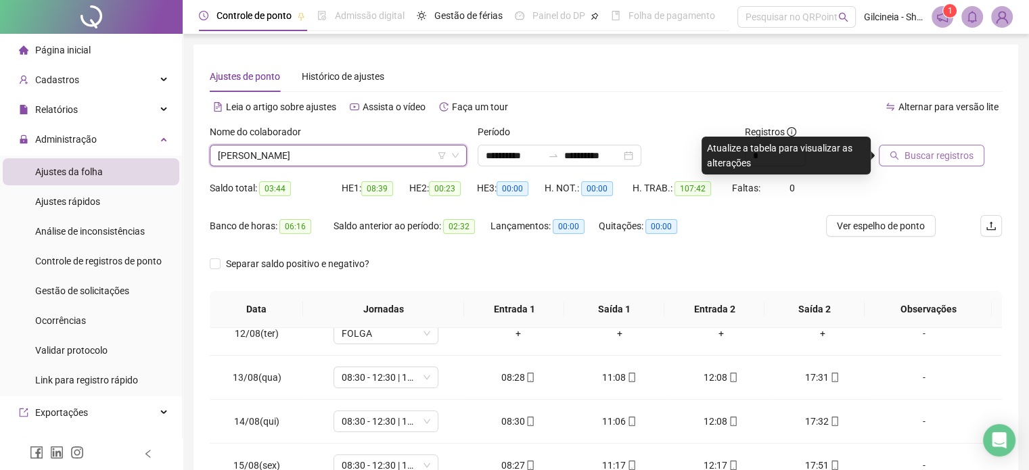
click at [908, 154] on span "Buscar registros" at bounding box center [939, 155] width 69 height 15
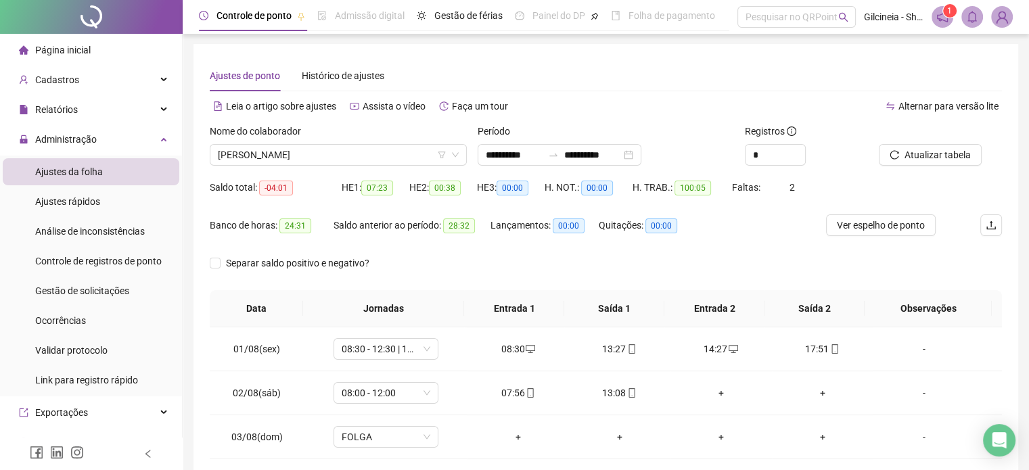
scroll to position [0, 0]
click at [406, 157] on span "[PERSON_NAME]" at bounding box center [338, 156] width 241 height 20
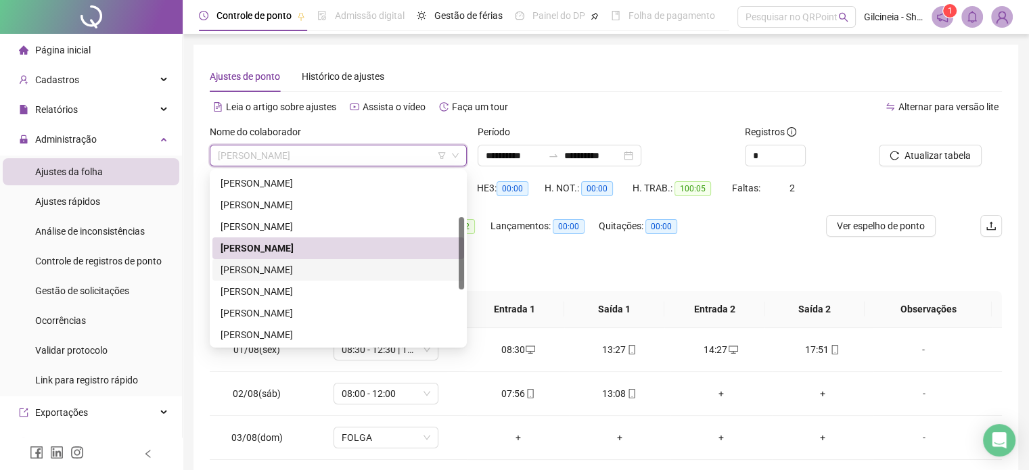
click at [347, 271] on div "[PERSON_NAME]" at bounding box center [339, 270] width 236 height 15
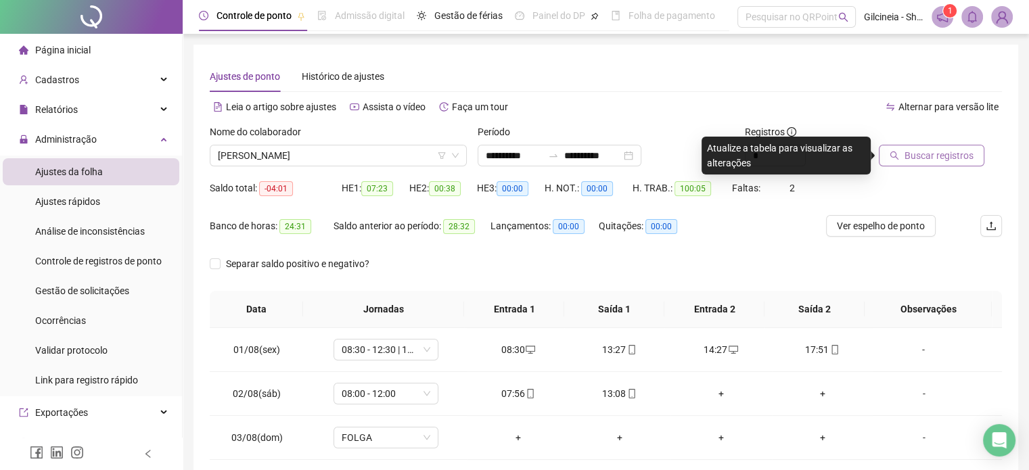
click at [946, 154] on span "Buscar registros" at bounding box center [939, 155] width 69 height 15
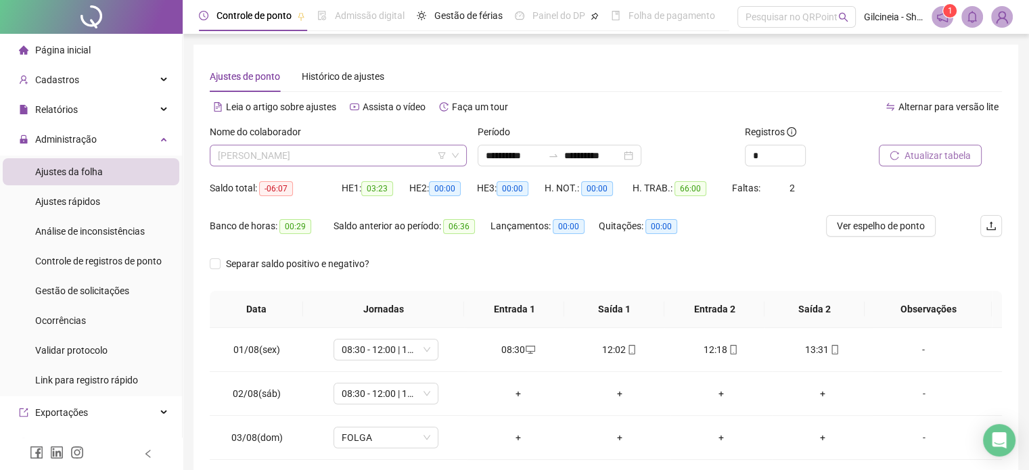
click at [403, 154] on span "[PERSON_NAME]" at bounding box center [338, 156] width 241 height 20
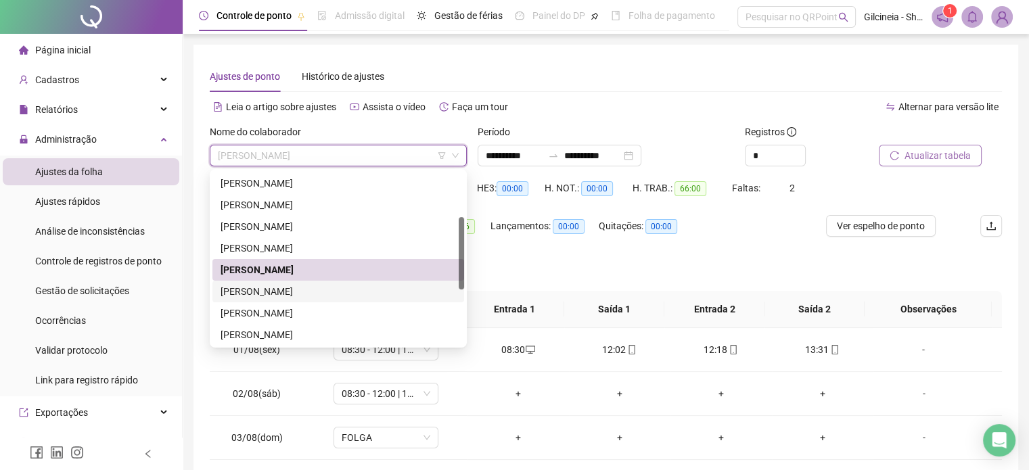
click at [358, 290] on div "[PERSON_NAME]" at bounding box center [339, 291] width 236 height 15
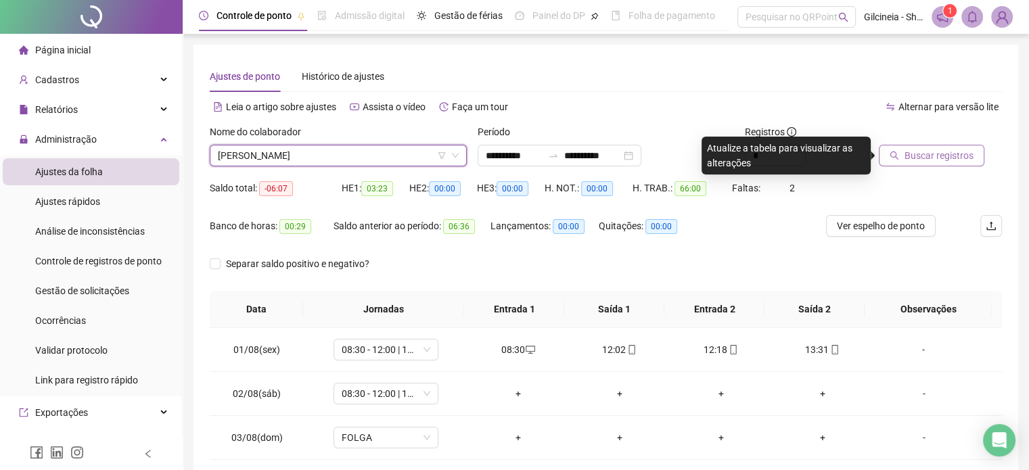
click at [910, 158] on span "Buscar registros" at bounding box center [939, 155] width 69 height 15
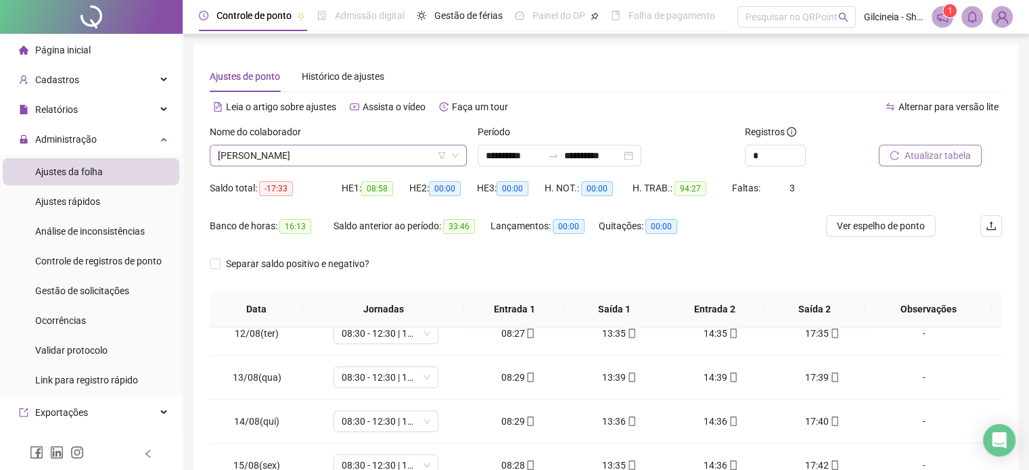
click at [380, 150] on span "[PERSON_NAME]" at bounding box center [338, 156] width 241 height 20
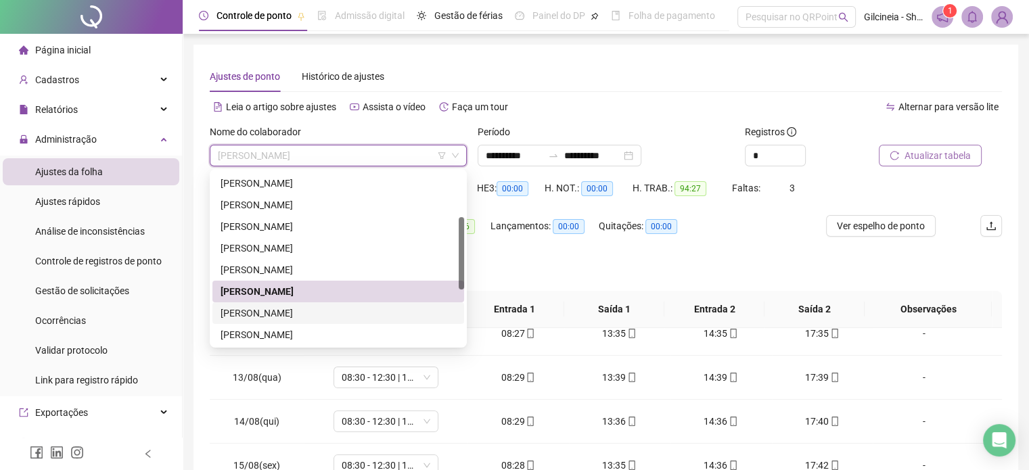
click at [341, 313] on div "[PERSON_NAME]" at bounding box center [339, 313] width 236 height 15
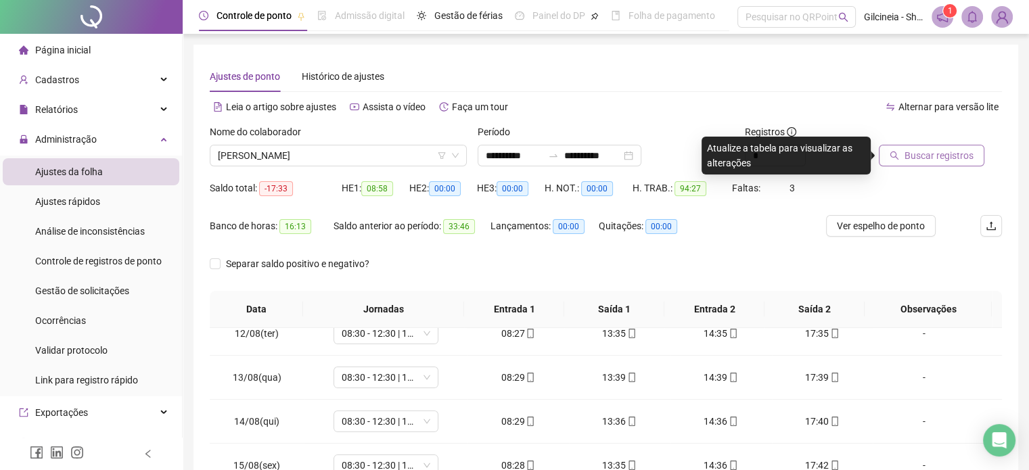
click at [953, 156] on span "Buscar registros" at bounding box center [939, 155] width 69 height 15
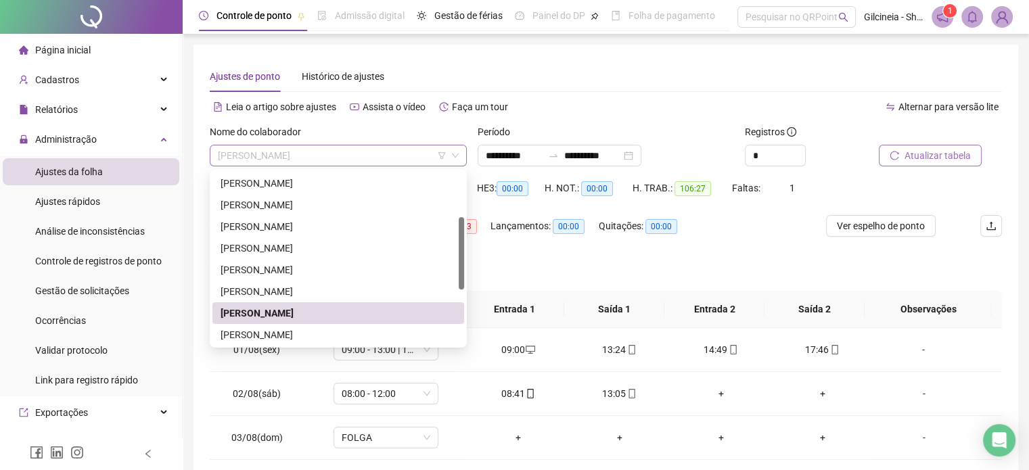
click at [381, 156] on span "[PERSON_NAME]" at bounding box center [338, 156] width 241 height 20
click at [319, 337] on div "[PERSON_NAME]" at bounding box center [339, 335] width 236 height 15
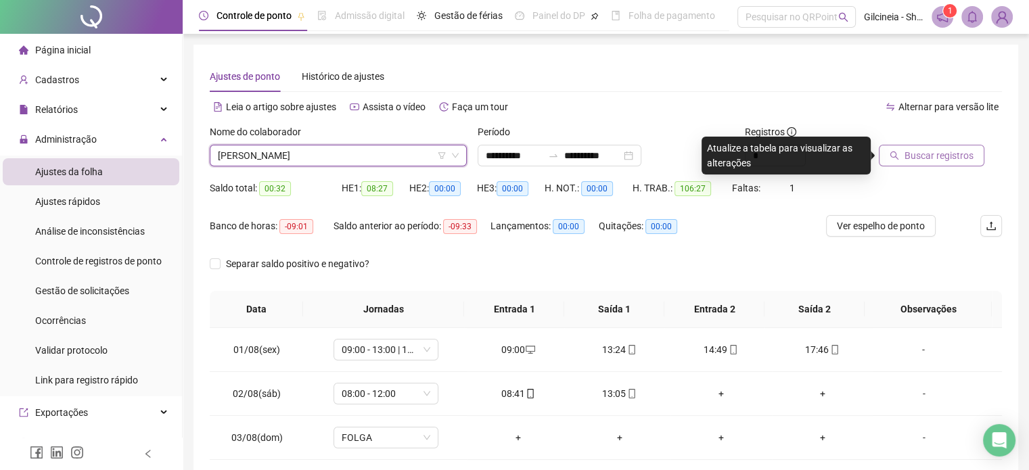
click at [920, 158] on span "Buscar registros" at bounding box center [939, 155] width 69 height 15
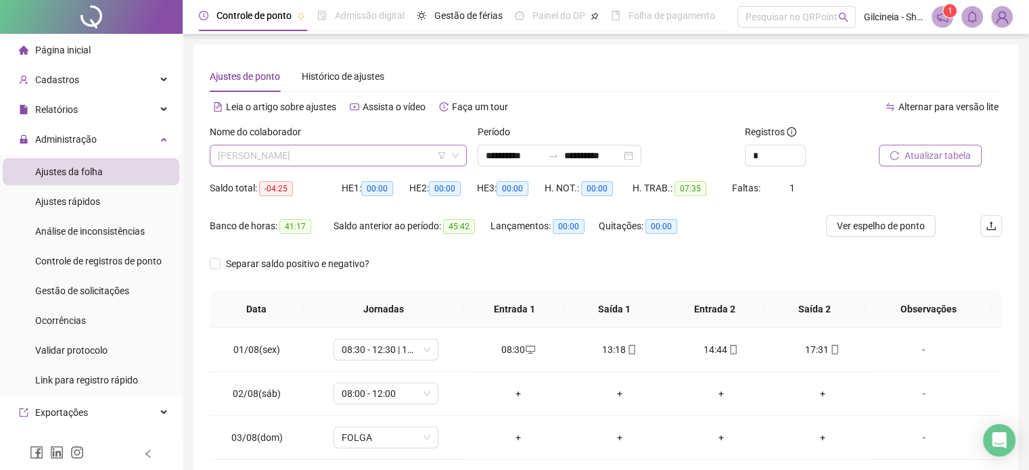
scroll to position [108, 0]
click at [403, 156] on span "[PERSON_NAME]" at bounding box center [338, 156] width 241 height 20
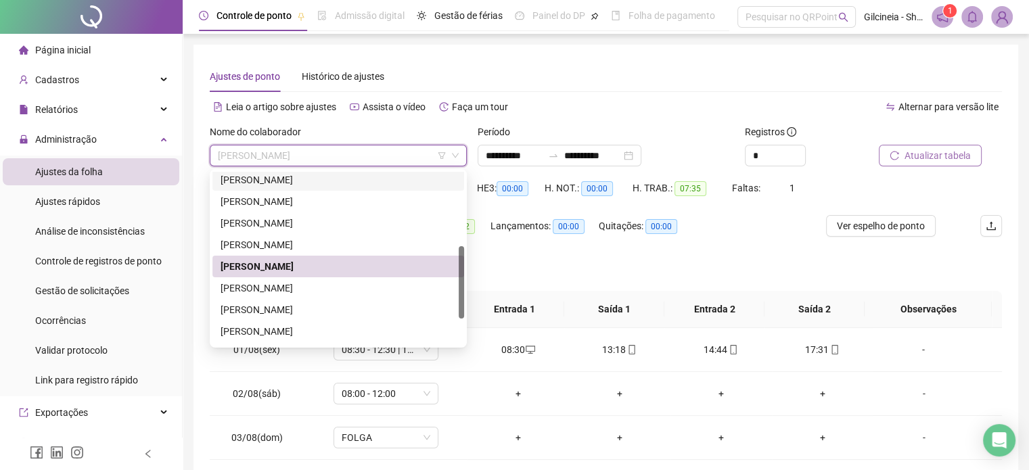
scroll to position [238, 0]
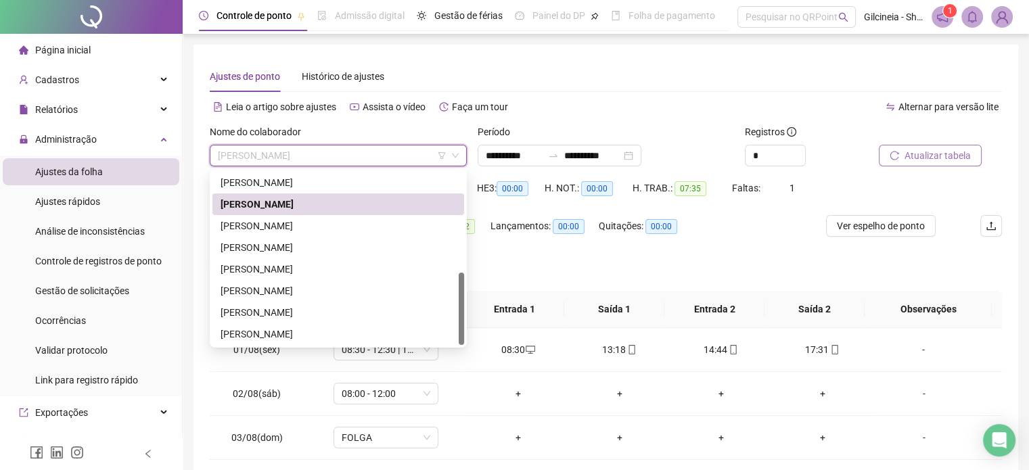
drag, startPoint x: 462, startPoint y: 244, endPoint x: 422, endPoint y: 297, distance: 66.6
click at [449, 311] on div "[PERSON_NAME] [PERSON_NAME]" at bounding box center [339, 258] width 252 height 173
click at [349, 229] on div "[PERSON_NAME]" at bounding box center [339, 226] width 236 height 15
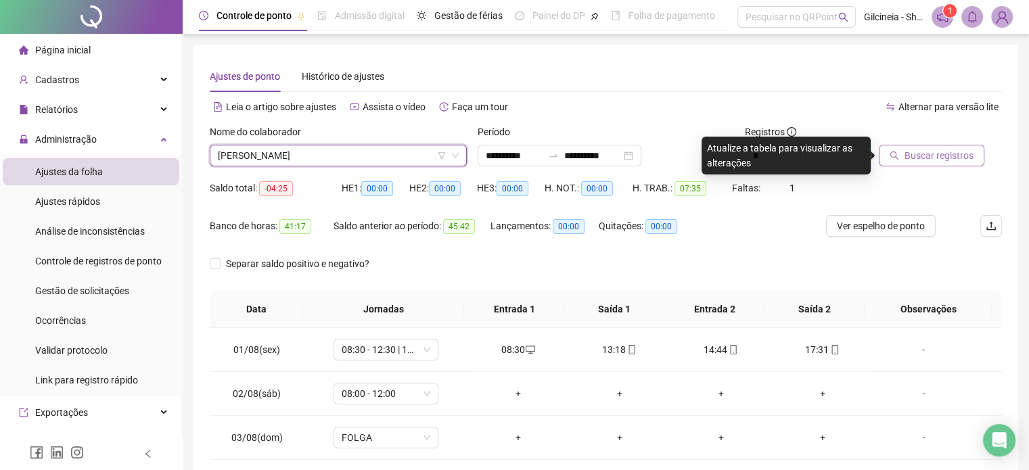
click at [922, 156] on span "Buscar registros" at bounding box center [939, 155] width 69 height 15
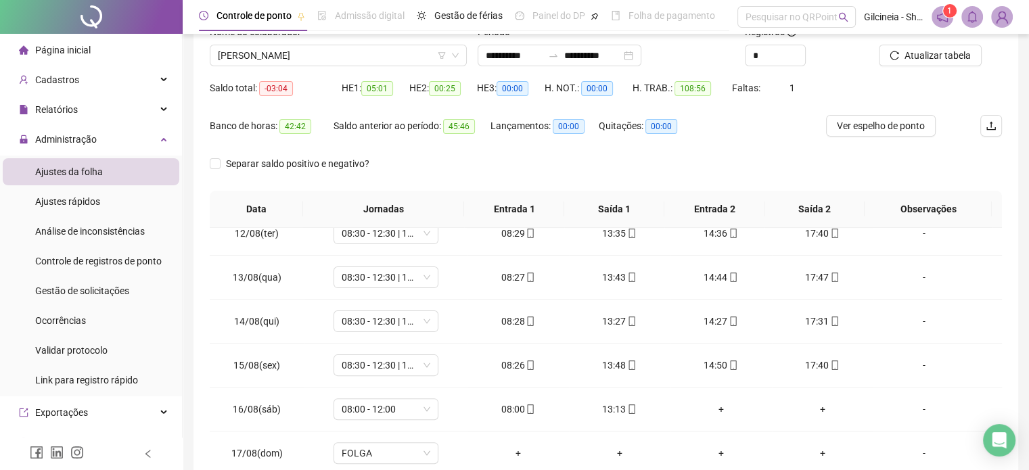
scroll to position [0, 0]
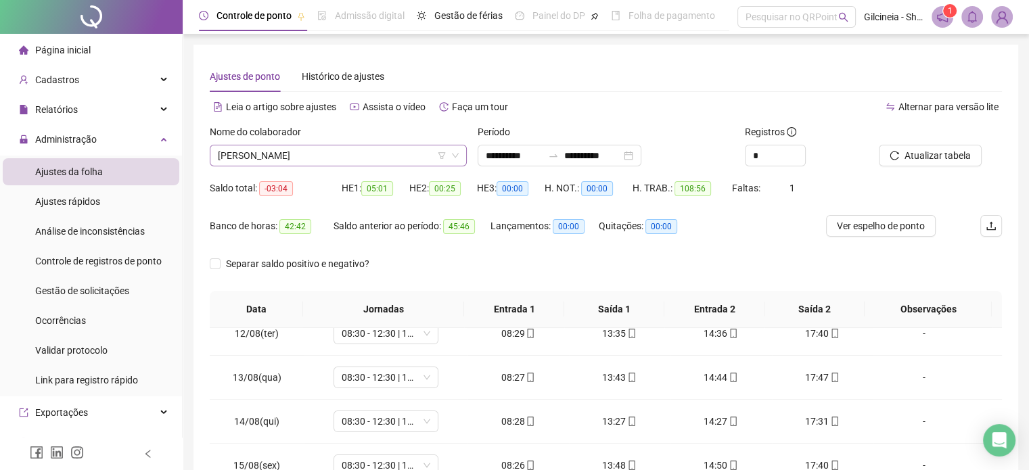
click at [400, 160] on span "[PERSON_NAME]" at bounding box center [338, 156] width 241 height 20
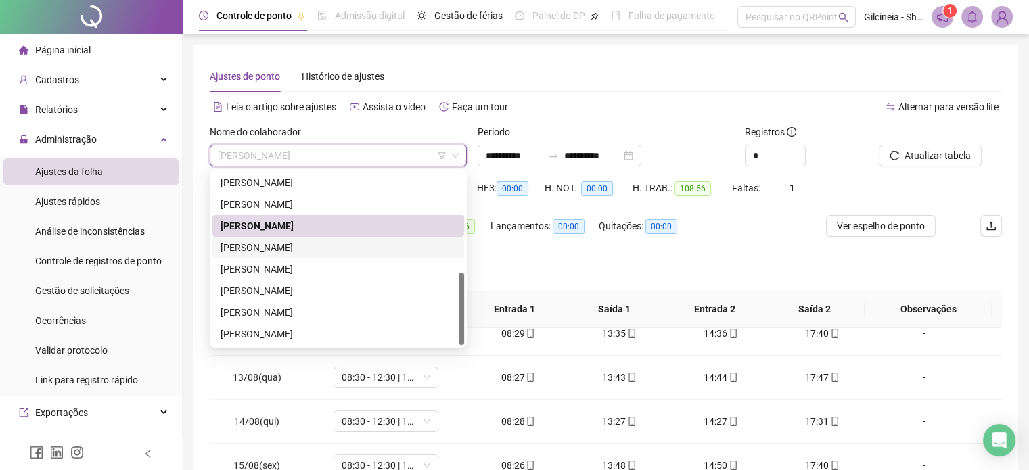
click at [361, 241] on div "[PERSON_NAME]" at bounding box center [339, 247] width 236 height 15
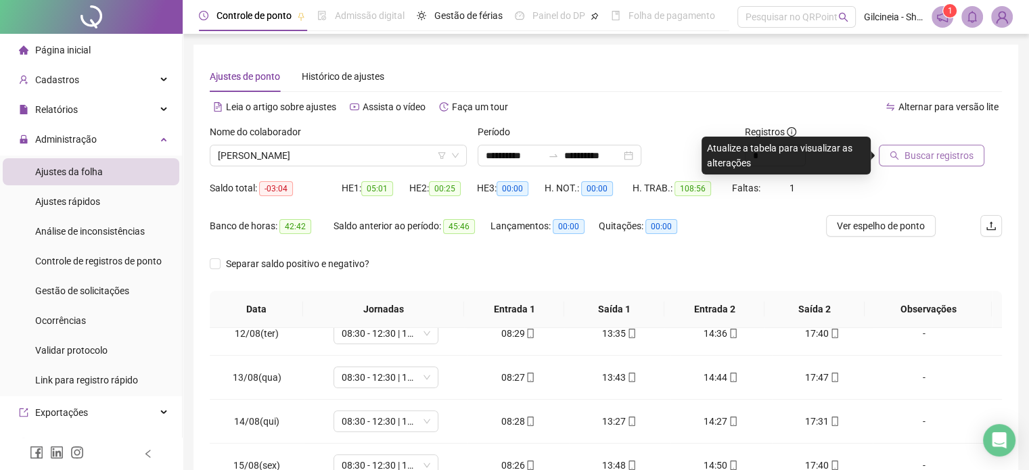
click at [918, 159] on span "Buscar registros" at bounding box center [939, 155] width 69 height 15
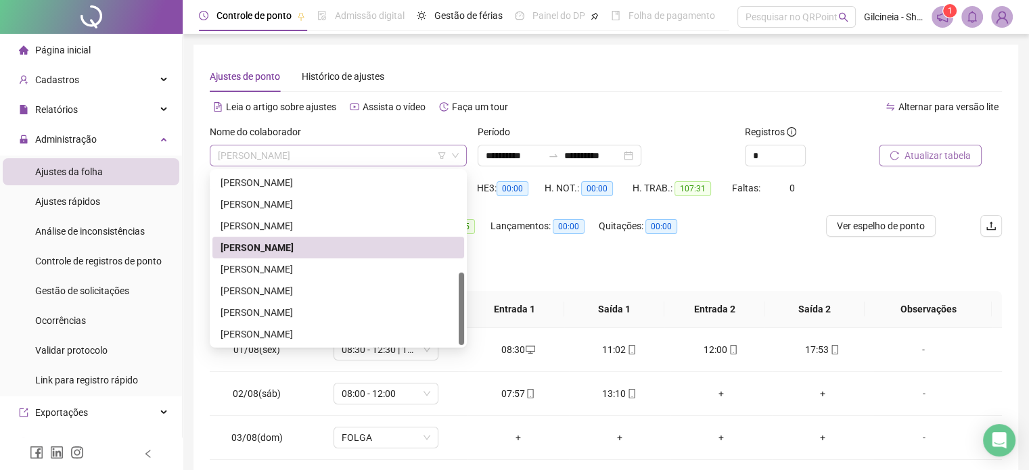
click at [382, 154] on span "[PERSON_NAME]" at bounding box center [338, 156] width 241 height 20
click at [347, 267] on div "[PERSON_NAME]" at bounding box center [339, 269] width 236 height 15
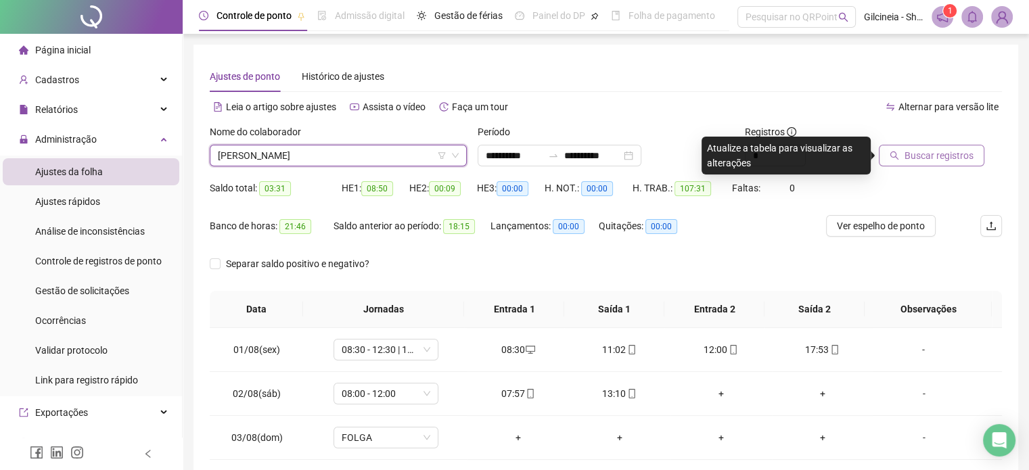
click at [947, 162] on span "Buscar registros" at bounding box center [939, 155] width 69 height 15
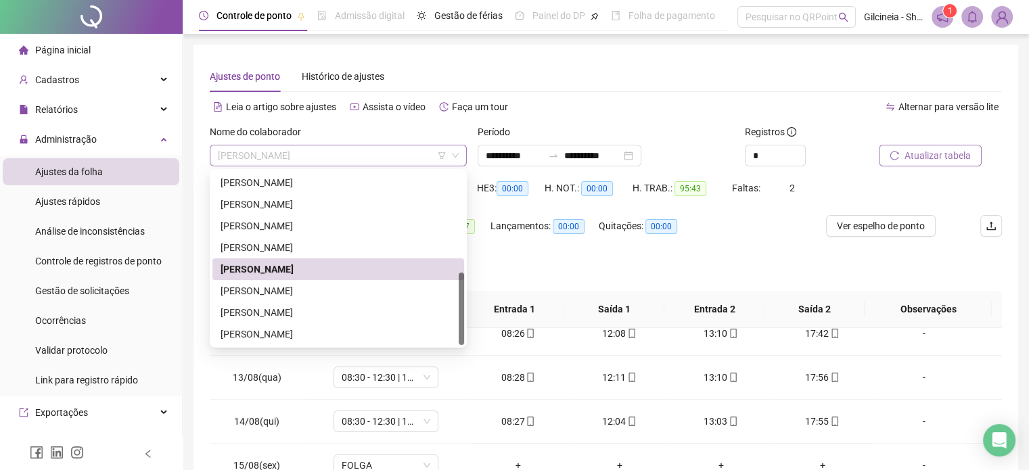
click at [385, 153] on span "[PERSON_NAME]" at bounding box center [338, 156] width 241 height 20
drag, startPoint x: 338, startPoint y: 290, endPoint x: 637, endPoint y: 250, distance: 301.1
click at [338, 289] on div "[PERSON_NAME]" at bounding box center [339, 291] width 236 height 15
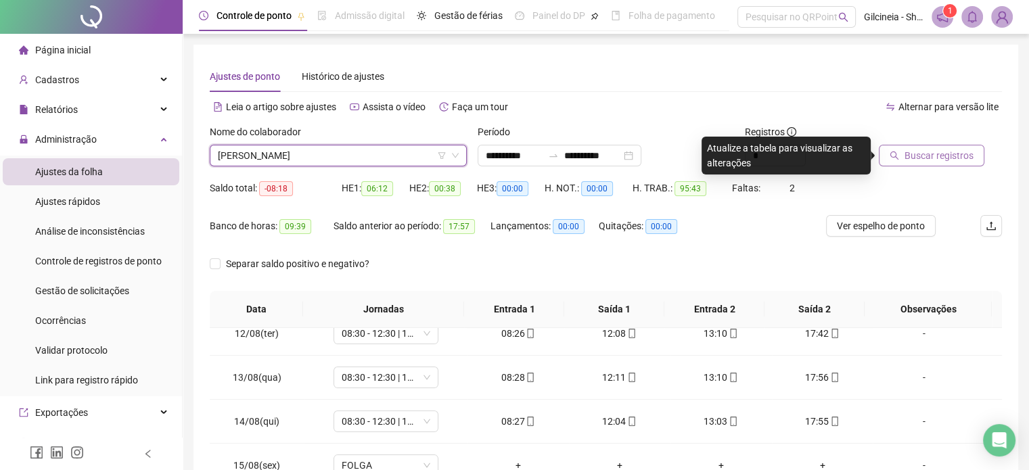
click at [954, 157] on span "Buscar registros" at bounding box center [939, 155] width 69 height 15
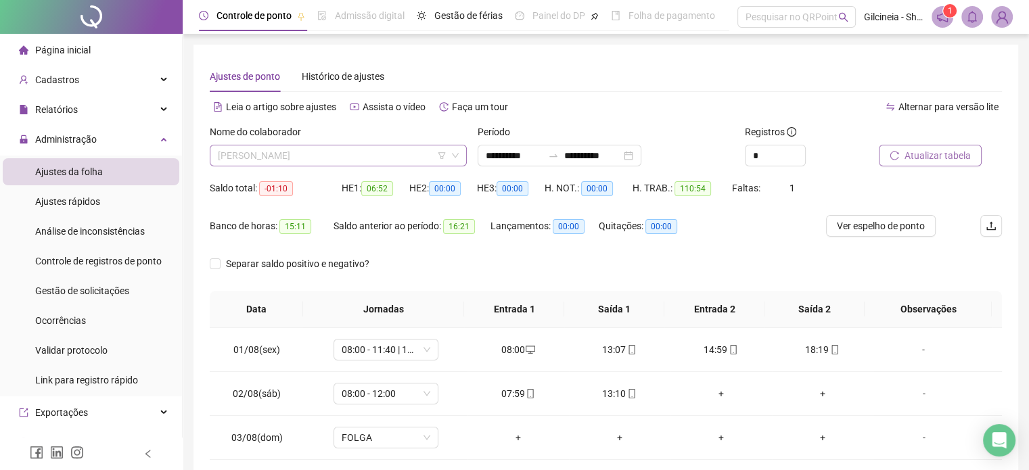
click at [360, 150] on span "[PERSON_NAME]" at bounding box center [338, 156] width 241 height 20
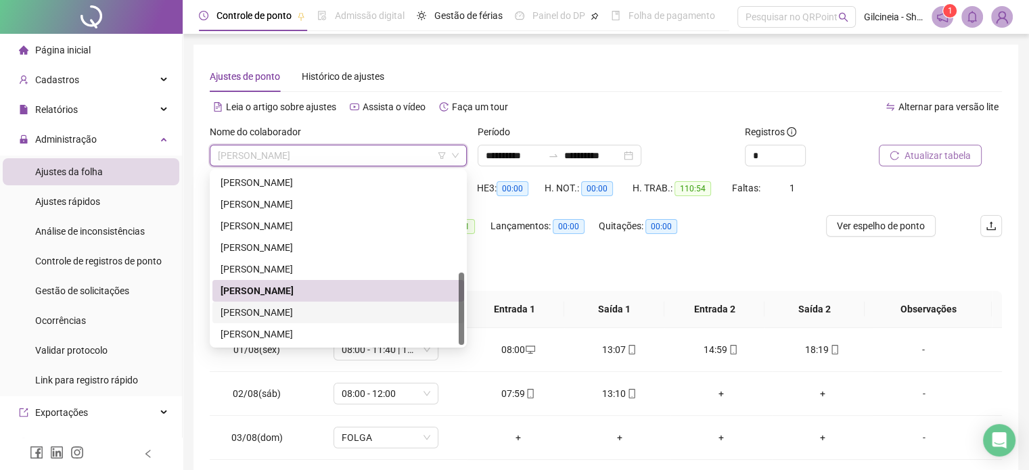
click at [321, 313] on div "[PERSON_NAME]" at bounding box center [339, 312] width 236 height 15
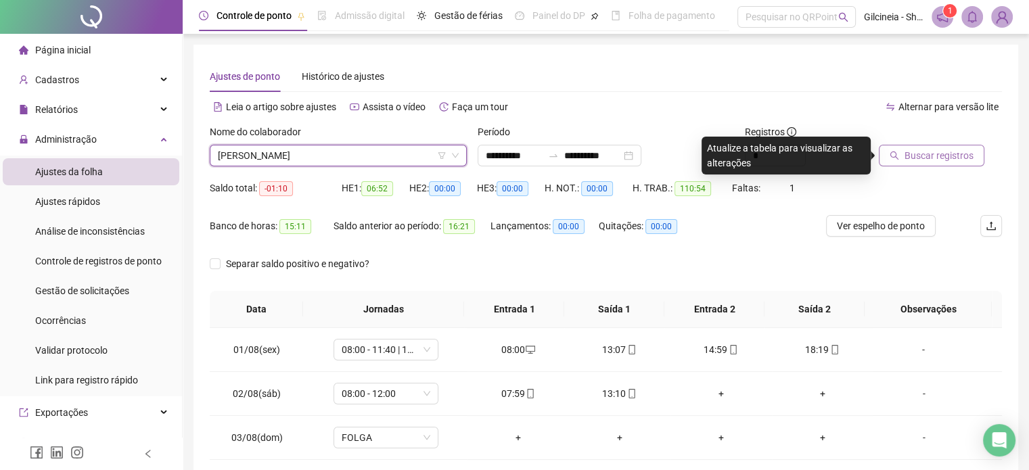
click at [942, 162] on span "Buscar registros" at bounding box center [939, 155] width 69 height 15
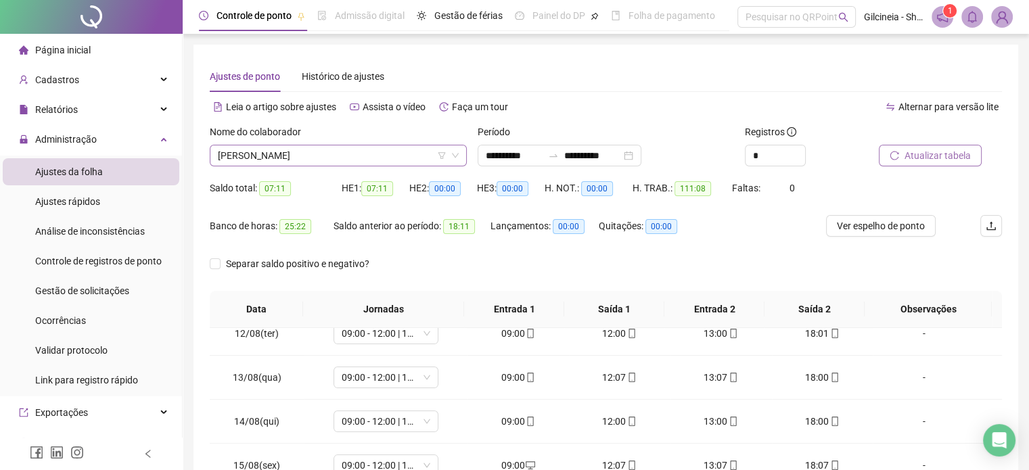
click at [385, 152] on span "[PERSON_NAME]" at bounding box center [338, 156] width 241 height 20
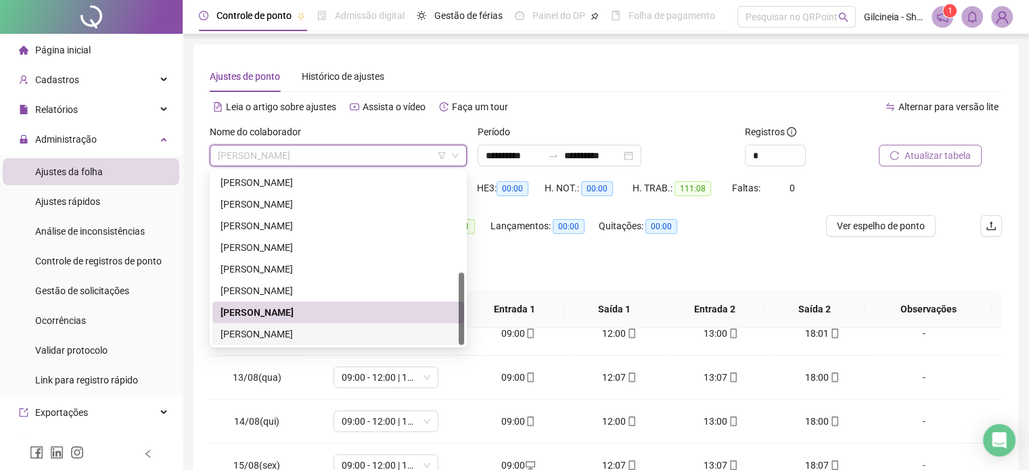
click at [330, 331] on div "[PERSON_NAME]" at bounding box center [339, 334] width 236 height 15
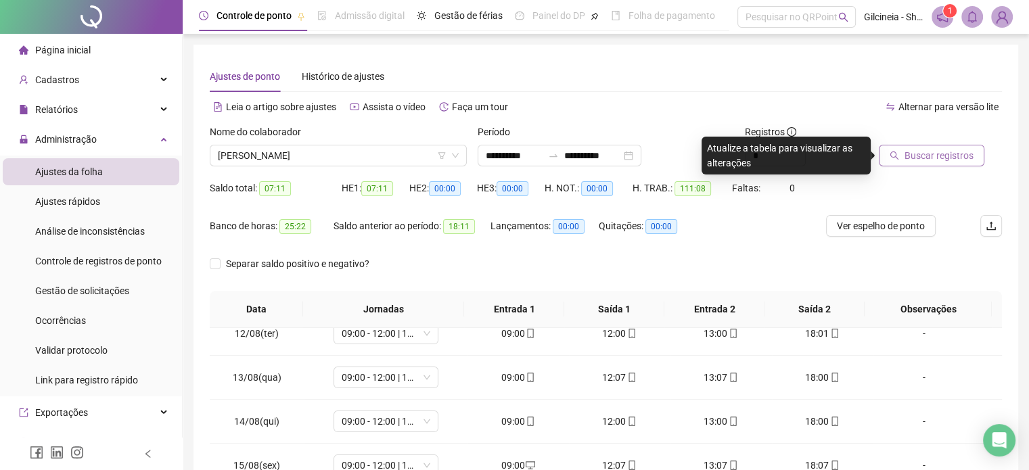
click at [918, 156] on span "Buscar registros" at bounding box center [939, 155] width 69 height 15
